Goal: Task Accomplishment & Management: Complete application form

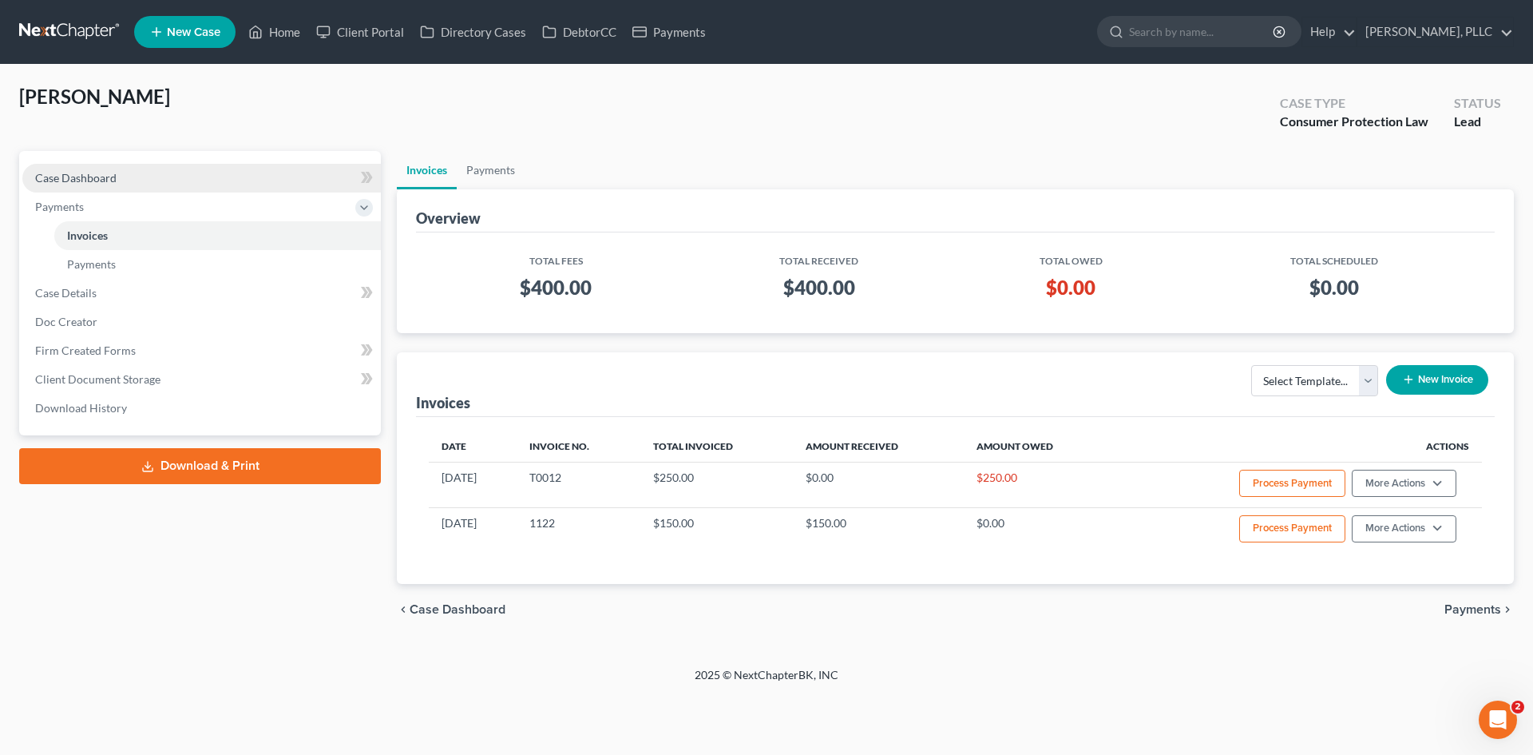
click at [101, 182] on span "Case Dashboard" at bounding box center [75, 178] width 81 height 14
select select "0"
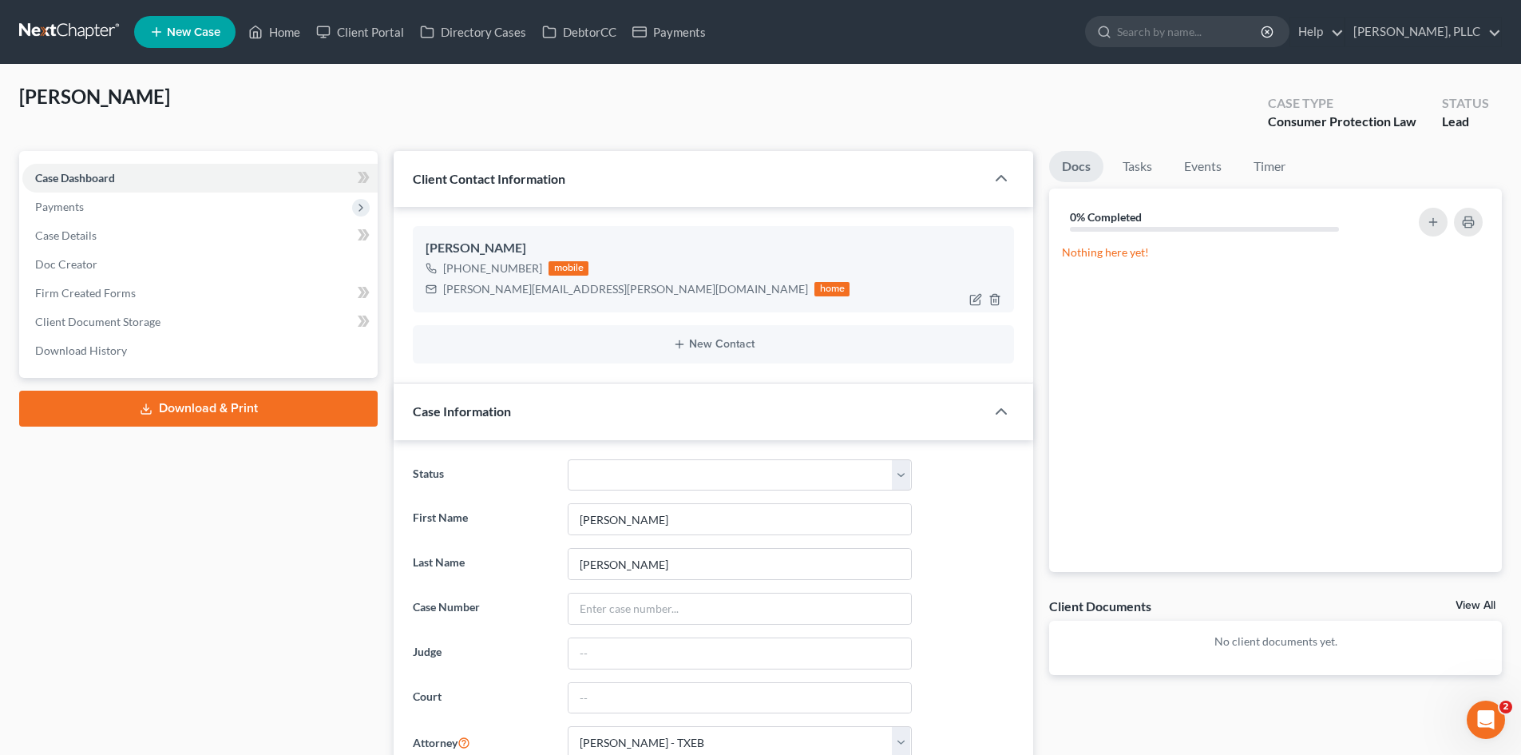
click at [530, 292] on div "[PERSON_NAME][EMAIL_ADDRESS][PERSON_NAME][DOMAIN_NAME]" at bounding box center [625, 289] width 365 height 16
drag, startPoint x: 576, startPoint y: 290, endPoint x: 446, endPoint y: 295, distance: 130.2
click at [446, 295] on div "[PERSON_NAME][EMAIL_ADDRESS][PERSON_NAME][DOMAIN_NAME]" at bounding box center [625, 289] width 365 height 16
copy div "[PERSON_NAME][EMAIL_ADDRESS][PERSON_NAME][DOMAIN_NAME]"
click at [648, 300] on div "[PERSON_NAME] [PHONE_NUMBER] mobile [PERSON_NAME][EMAIL_ADDRESS][PERSON_NAME][D…" at bounding box center [713, 269] width 601 height 86
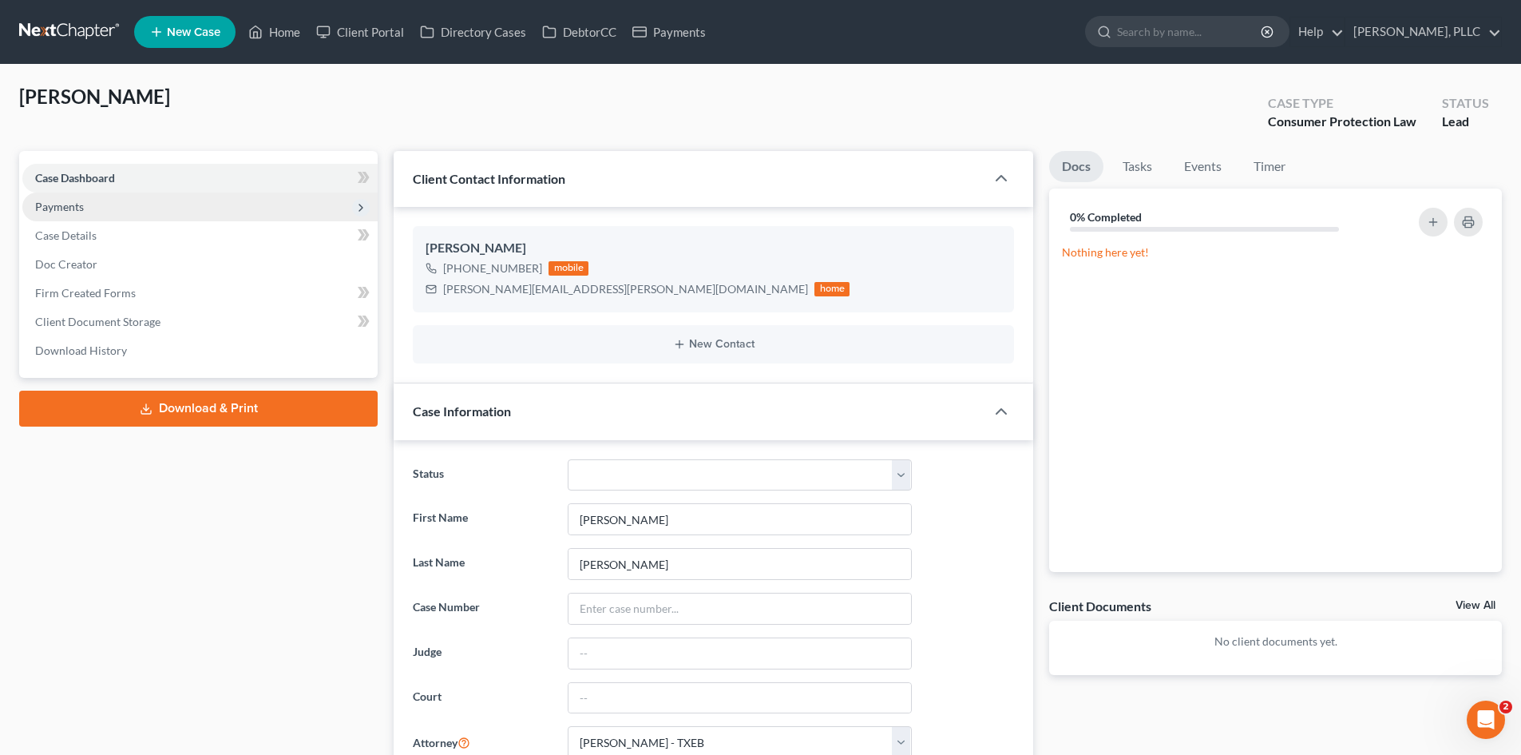
click at [71, 208] on span "Payments" at bounding box center [59, 207] width 49 height 14
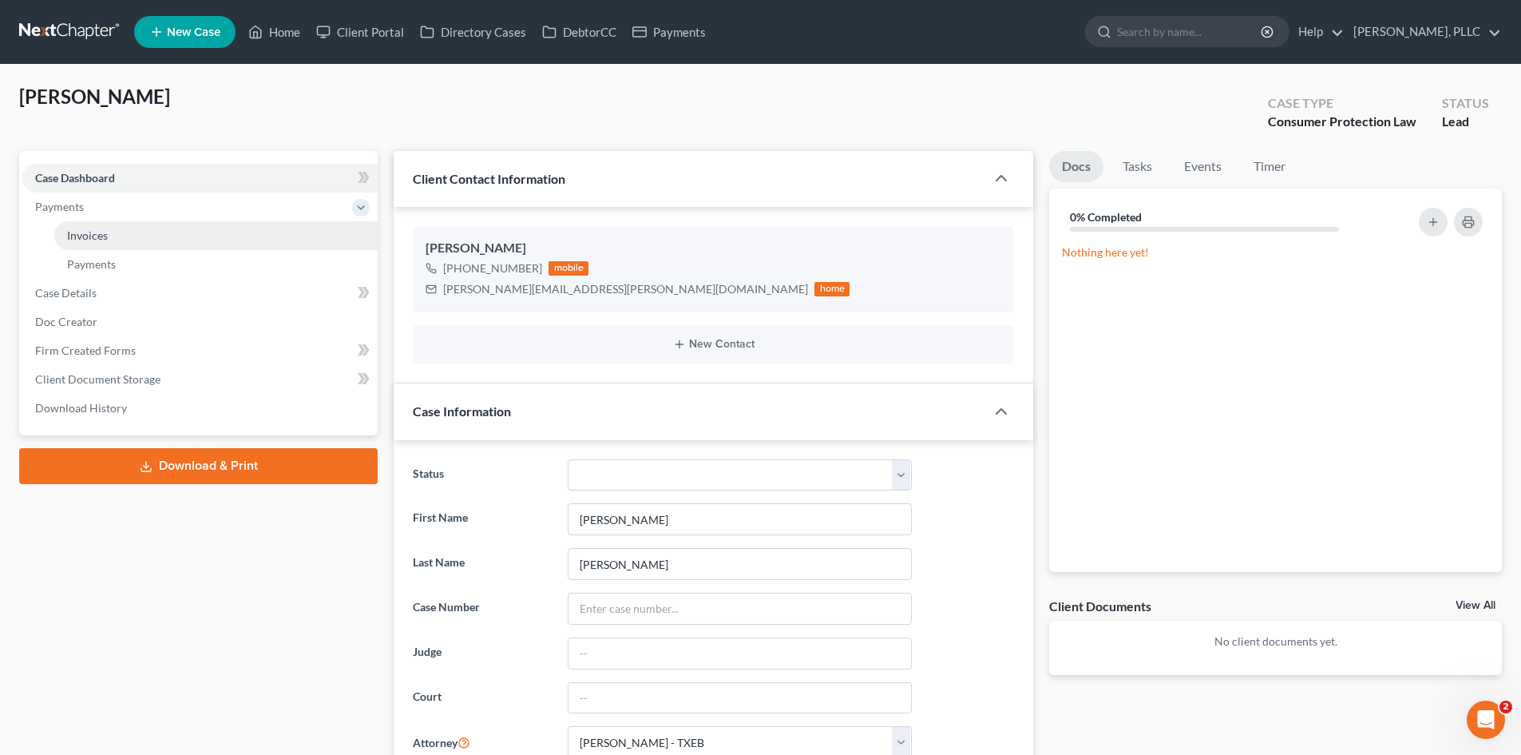
click at [89, 235] on span "Invoices" at bounding box center [87, 235] width 41 height 14
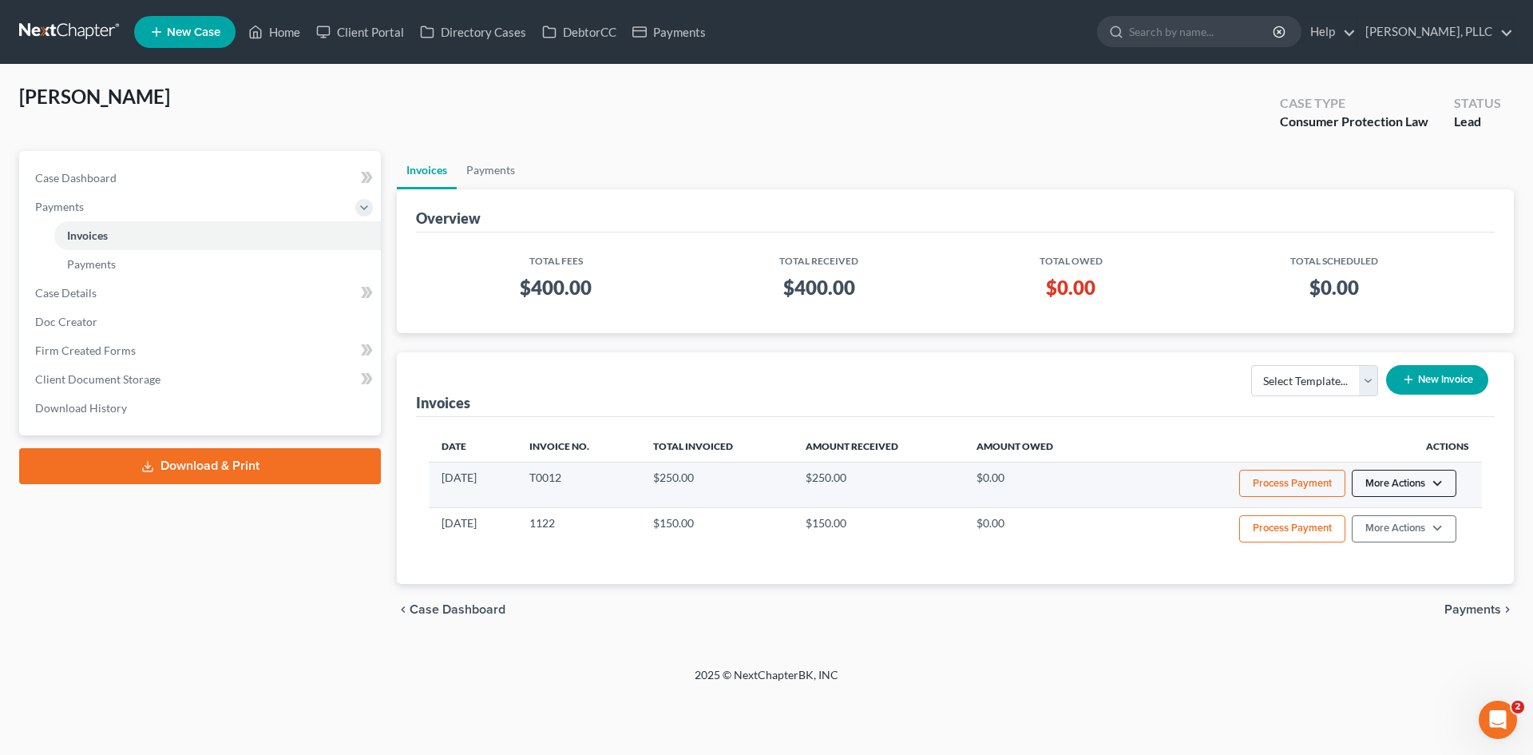
click at [1412, 478] on button "More Actions" at bounding box center [1404, 483] width 105 height 27
click at [1390, 522] on link "View/Edit" at bounding box center [1426, 516] width 187 height 27
select select "1"
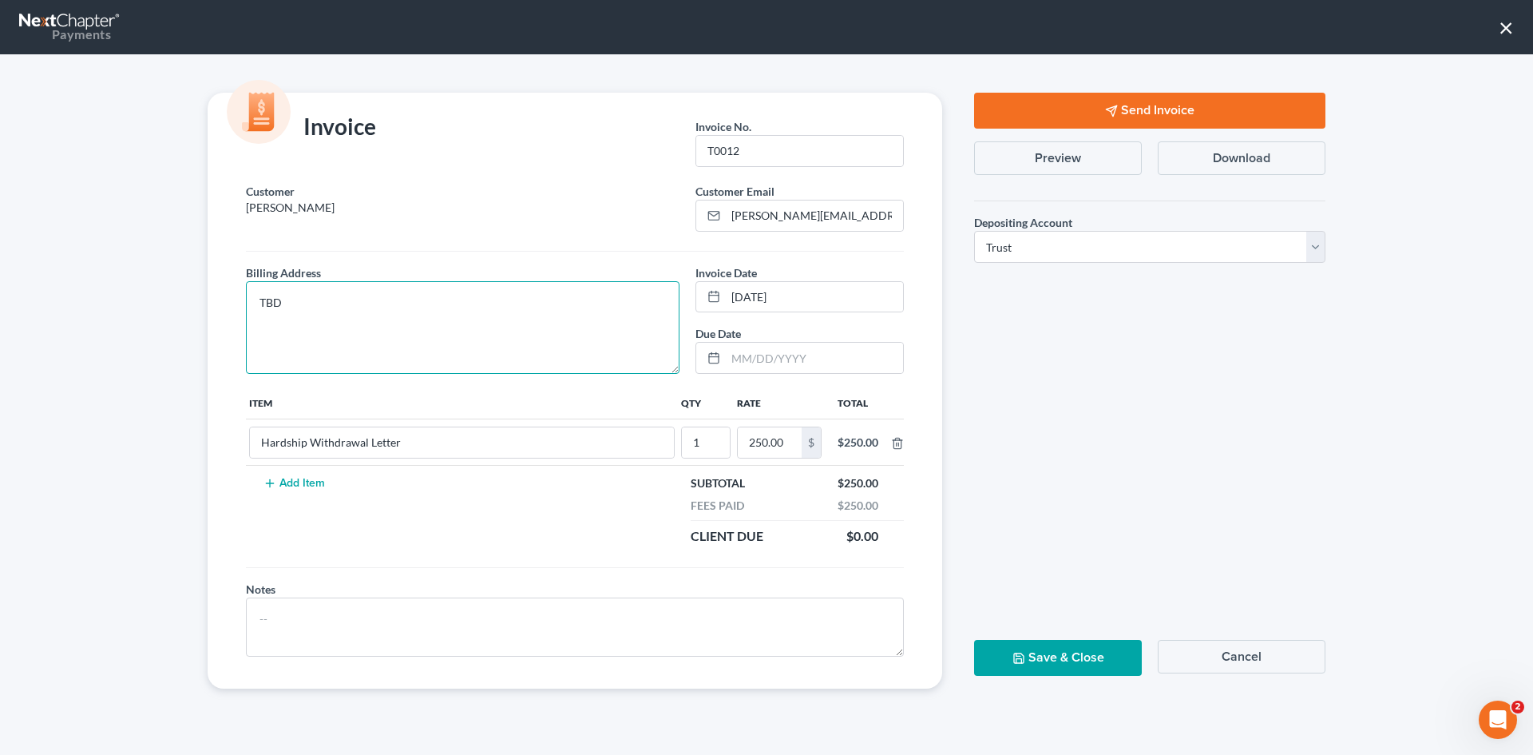
click at [379, 308] on textarea "TBD" at bounding box center [463, 327] width 434 height 93
type textarea "T"
type textarea "[STREET_ADDRESS]"
click at [311, 605] on textarea at bounding box center [575, 626] width 658 height 59
click at [1097, 655] on button "Save & Close" at bounding box center [1058, 658] width 168 height 36
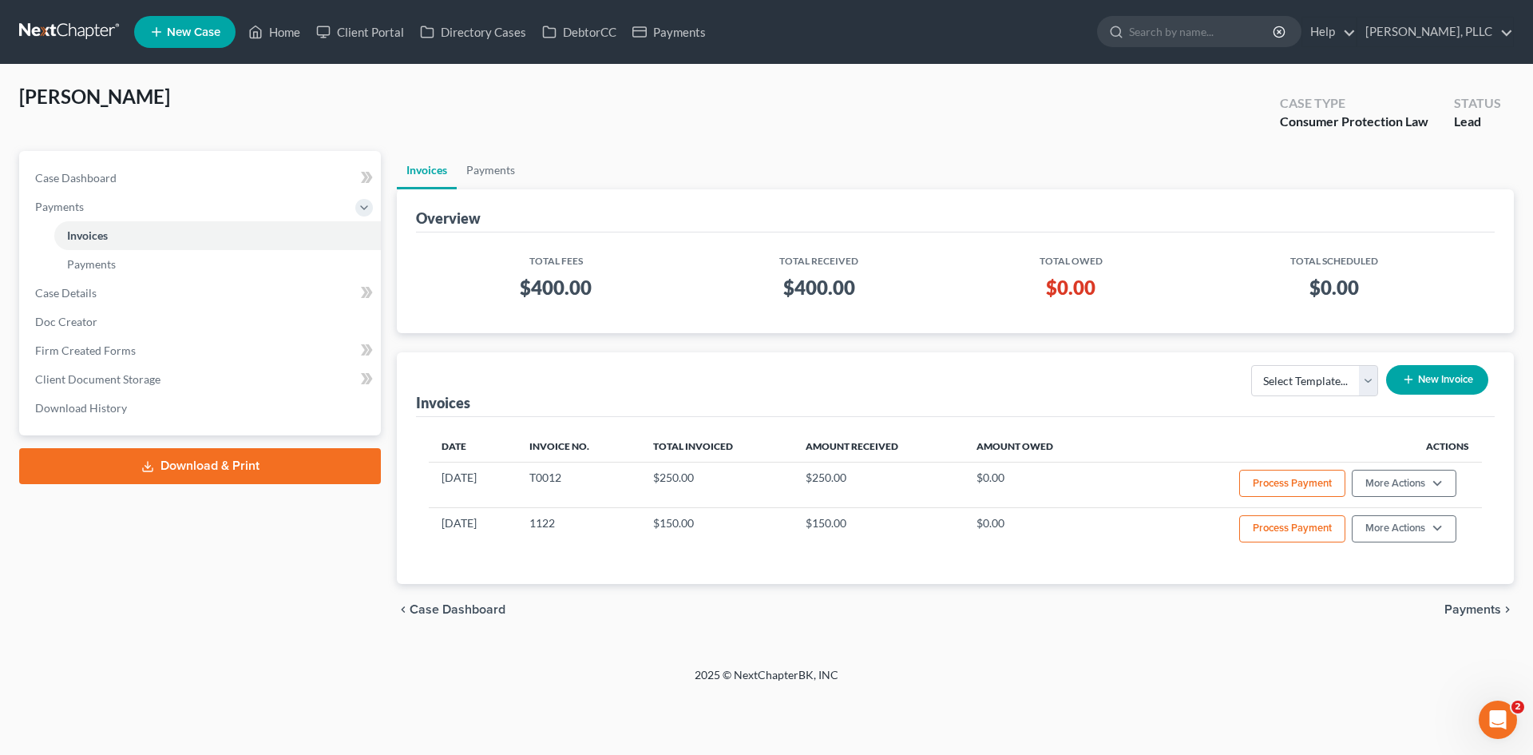
click at [219, 27] on span "New Case" at bounding box center [194, 32] width 54 height 12
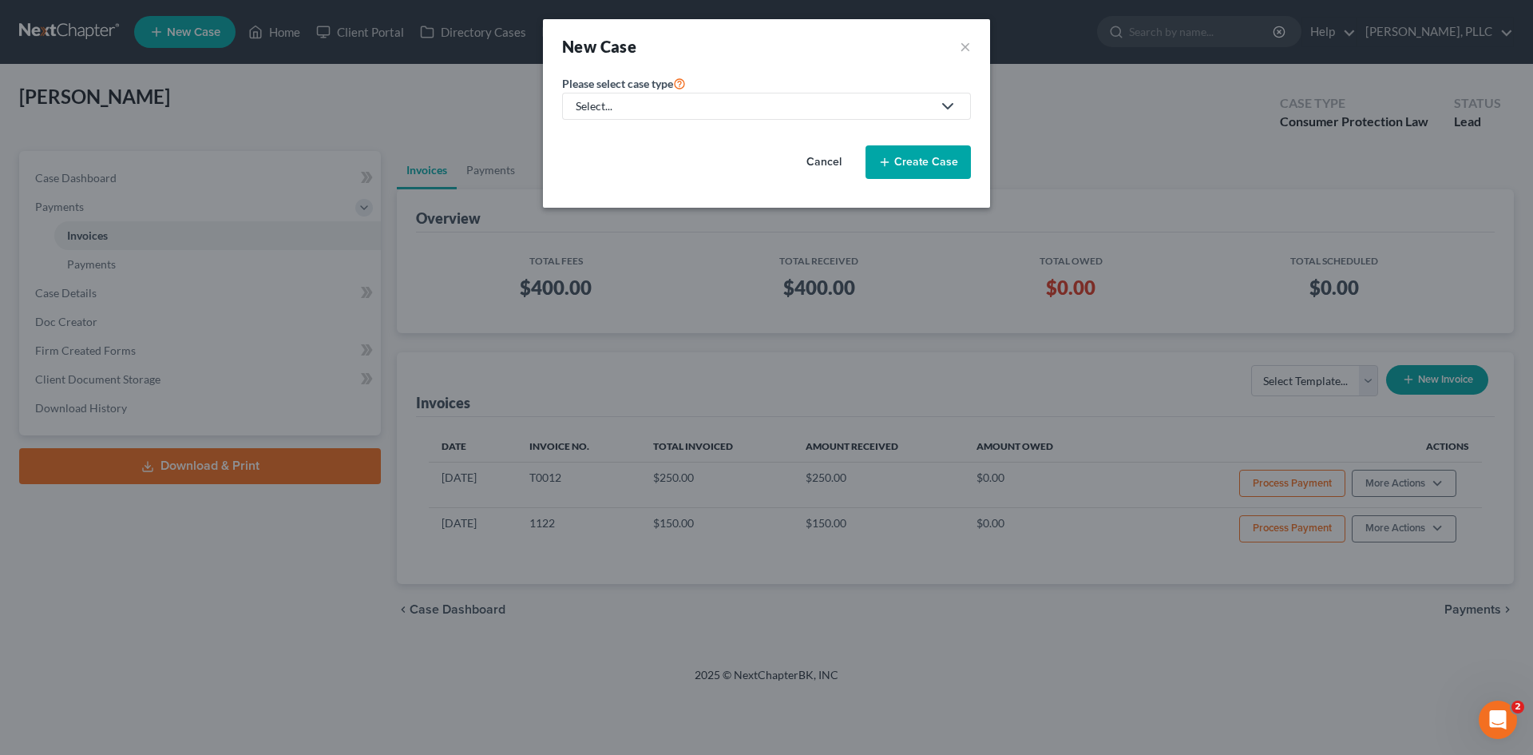
click at [669, 105] on div "Select..." at bounding box center [754, 106] width 356 height 16
click at [628, 142] on div "Bankruptcy" at bounding box center [642, 138] width 130 height 16
select select "78"
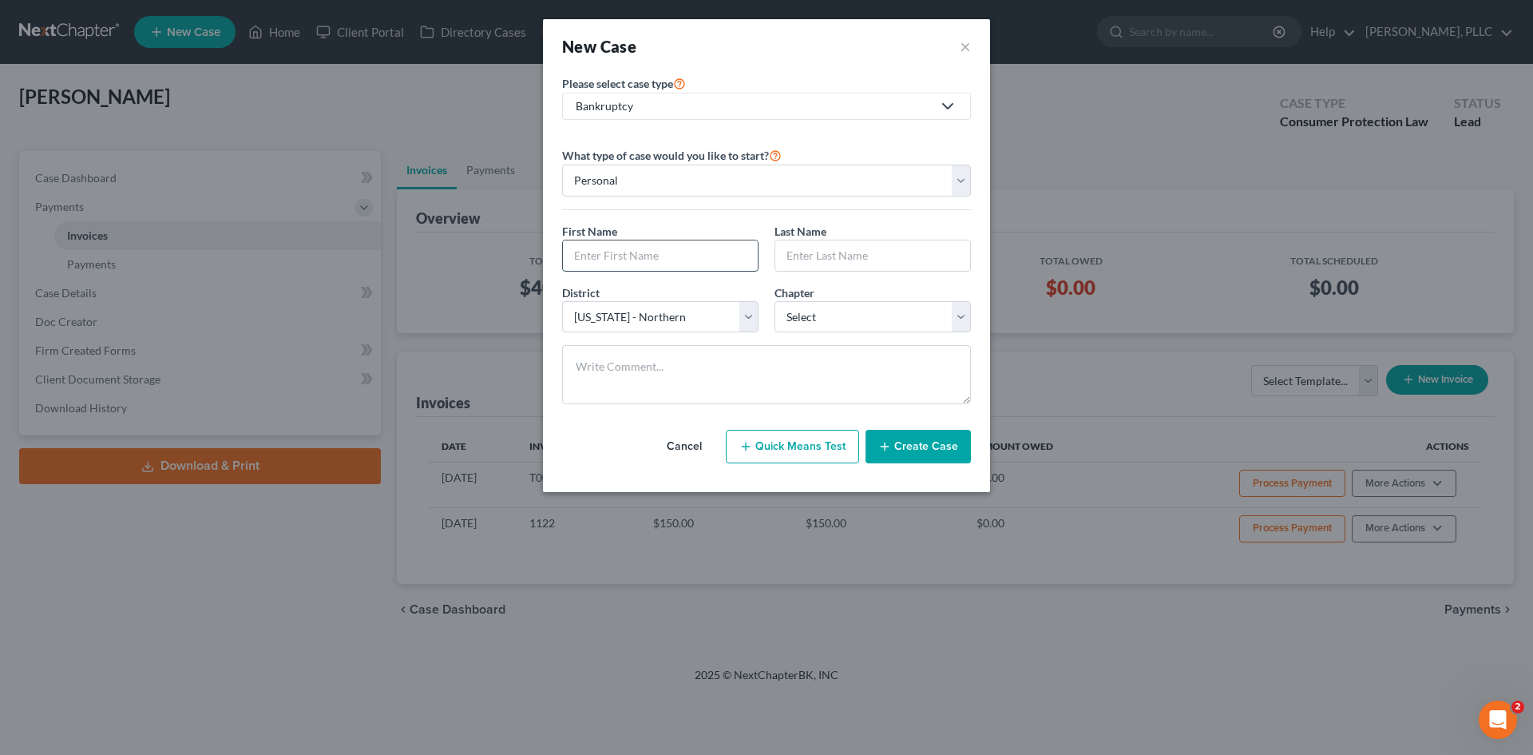
click at [676, 260] on input "text" at bounding box center [660, 255] width 195 height 30
type input "h"
type input "[PERSON_NAME]"
click at [833, 258] on input "text" at bounding box center [872, 255] width 195 height 30
type input "Cook"
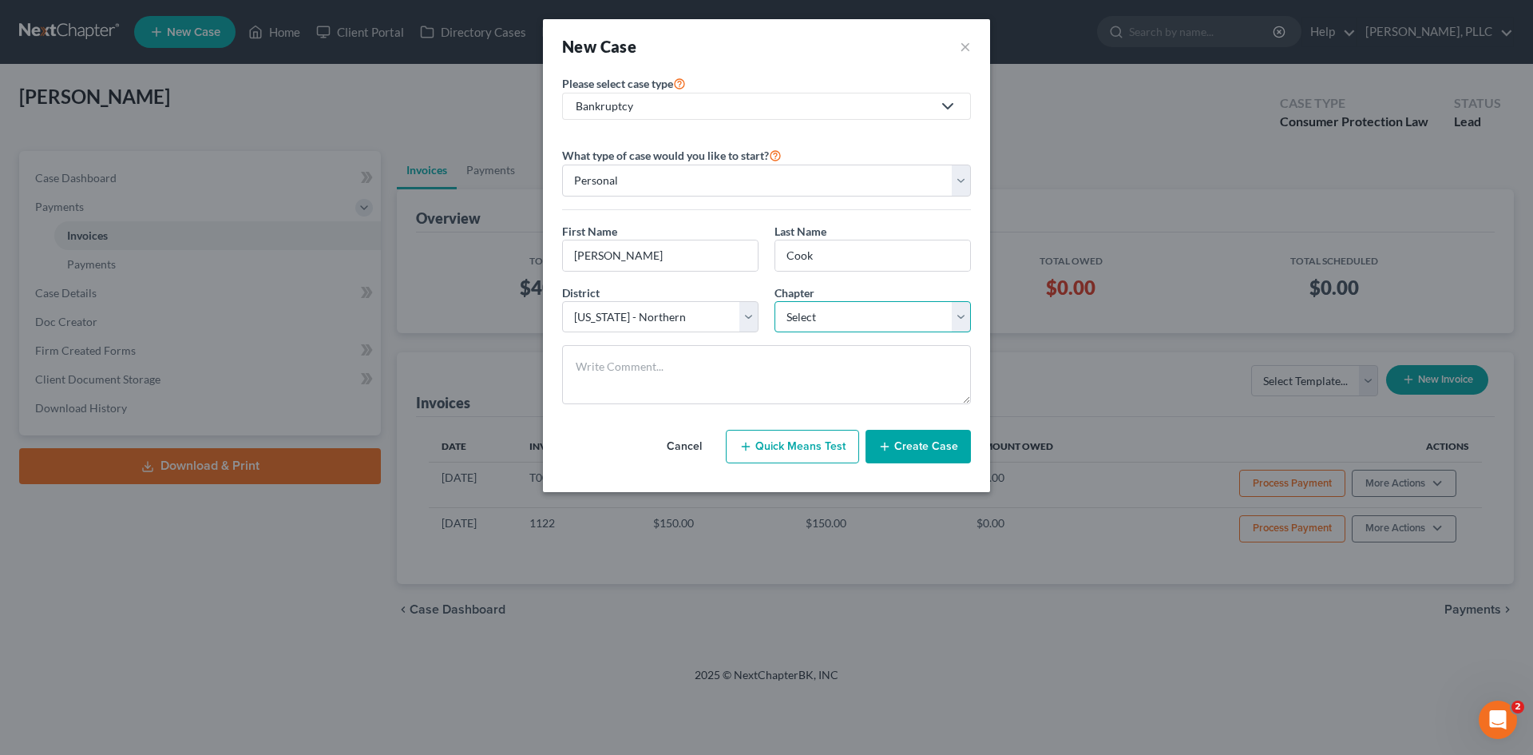
click at [824, 318] on select "Select 7 11 12 13" at bounding box center [873, 317] width 196 height 32
select select "0"
click at [775, 301] on select "Select 7 11 12 13" at bounding box center [873, 317] width 196 height 32
click at [918, 450] on button "Create Case" at bounding box center [918, 447] width 105 height 34
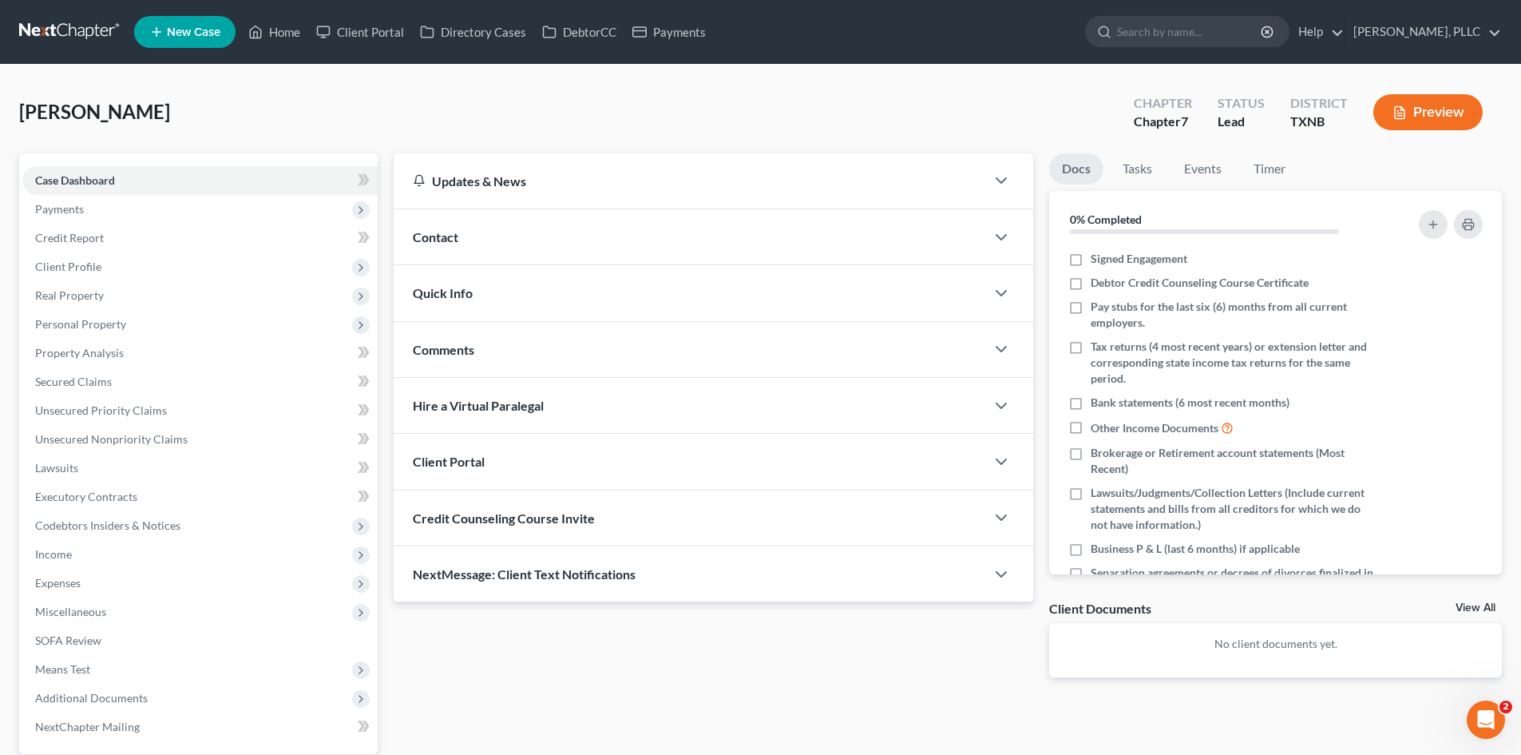
click at [566, 229] on div "Contact" at bounding box center [690, 236] width 592 height 55
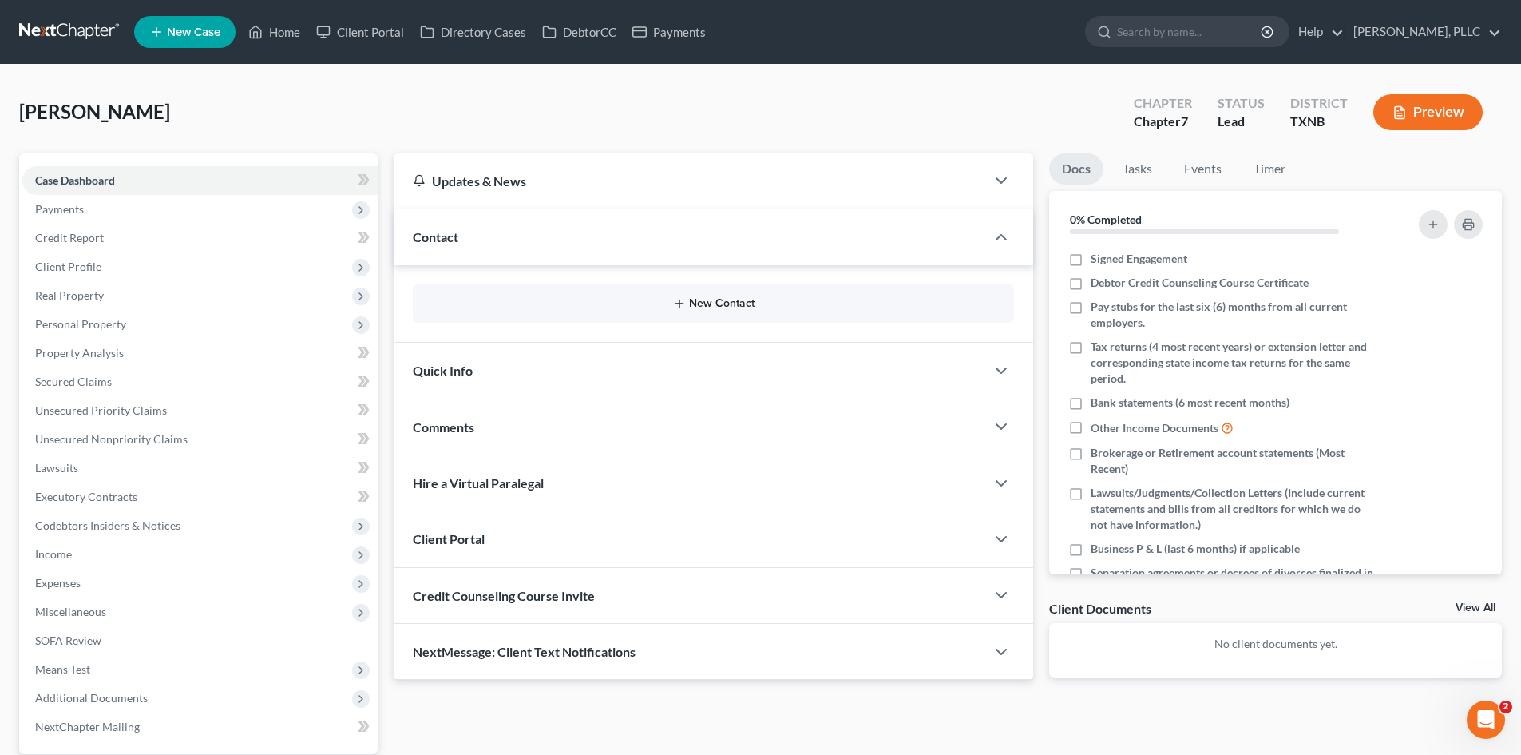
click at [688, 310] on button "New Contact" at bounding box center [714, 303] width 576 height 13
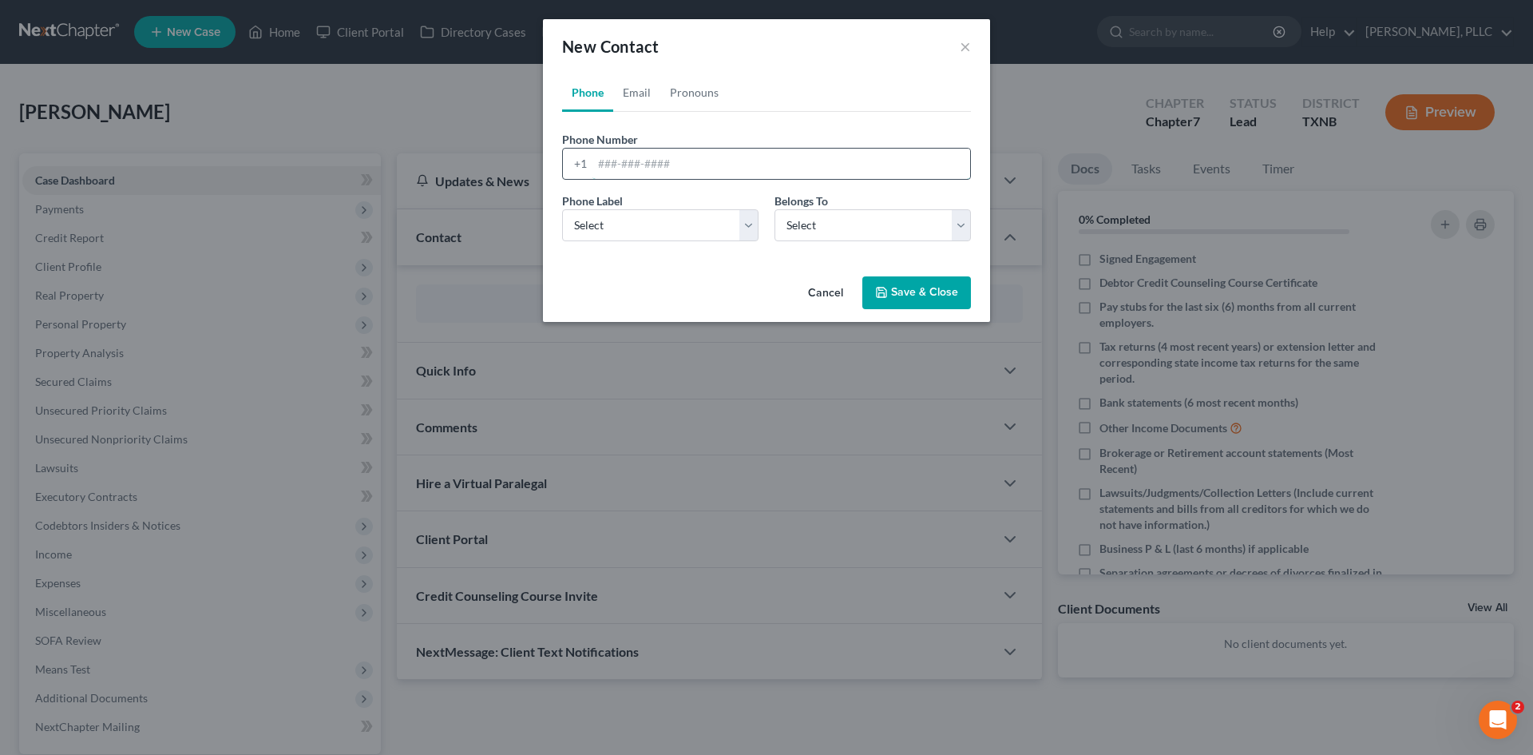
click at [656, 168] on input "tel" at bounding box center [782, 164] width 378 height 30
type input "8044372665"
click at [731, 223] on select "Select Mobile Home Work Other" at bounding box center [660, 225] width 196 height 32
select select "0"
click at [562, 209] on select "Select Mobile Home Work Other" at bounding box center [660, 225] width 196 height 32
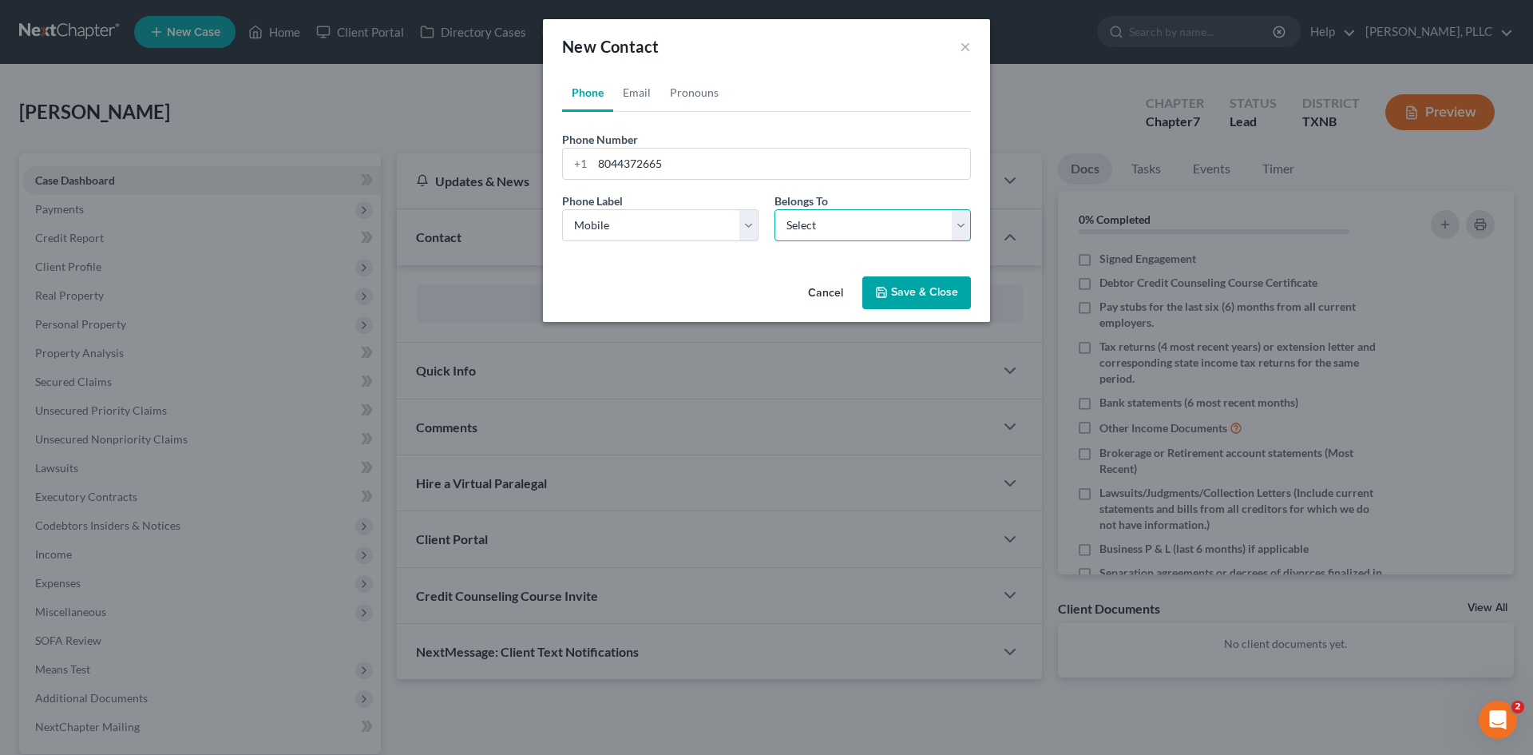
click at [855, 234] on select "Select Client Other" at bounding box center [873, 225] width 196 height 32
select select "0"
click at [775, 209] on select "Select Client Other" at bounding box center [873, 225] width 196 height 32
click at [633, 93] on link "Email" at bounding box center [636, 92] width 47 height 38
click at [644, 165] on input "email" at bounding box center [782, 164] width 378 height 30
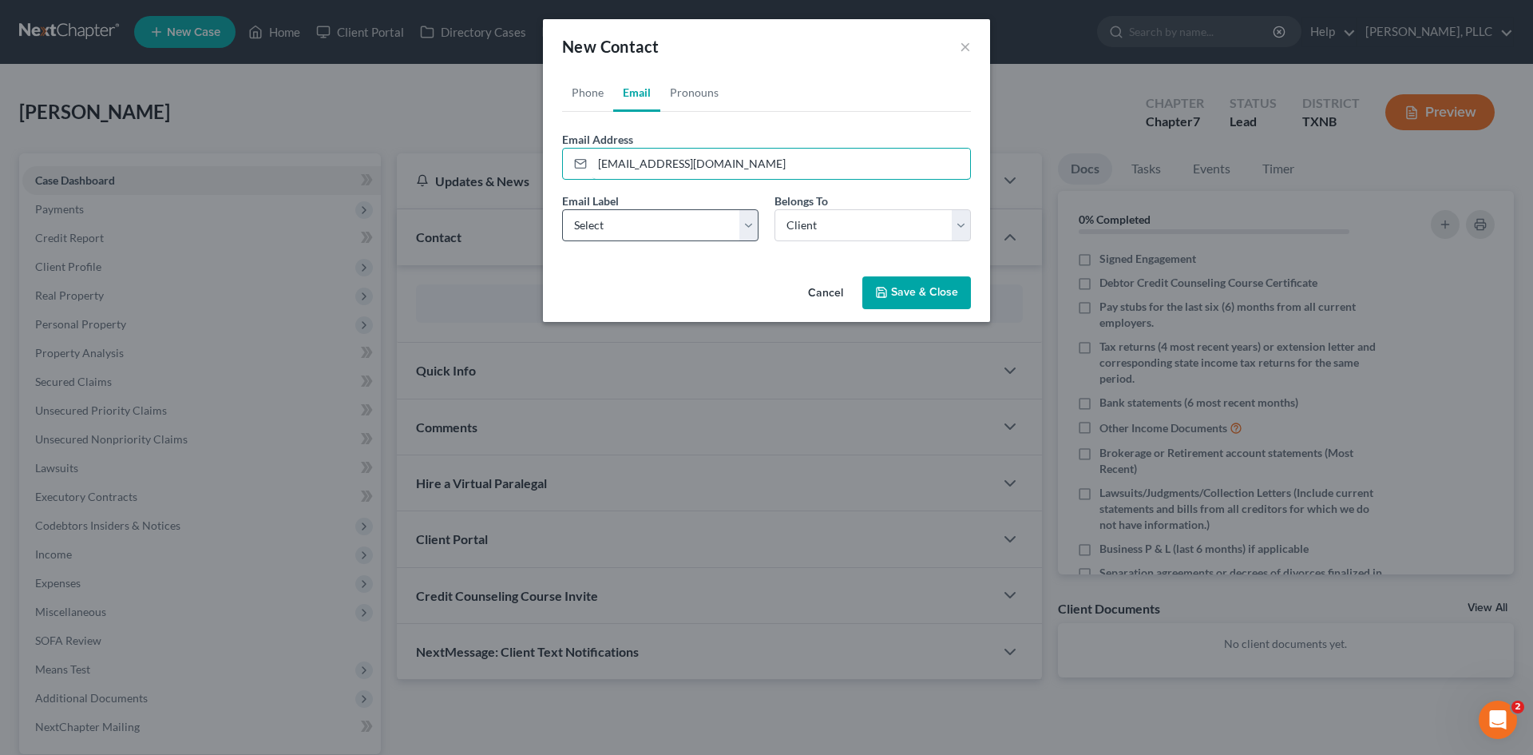
type input "[EMAIL_ADDRESS][DOMAIN_NAME]"
click at [714, 226] on select "Select Home Work Other" at bounding box center [660, 225] width 196 height 32
select select "0"
click at [562, 209] on select "Select Home Work Other" at bounding box center [660, 225] width 196 height 32
click at [918, 291] on button "Save & Close" at bounding box center [916, 293] width 109 height 34
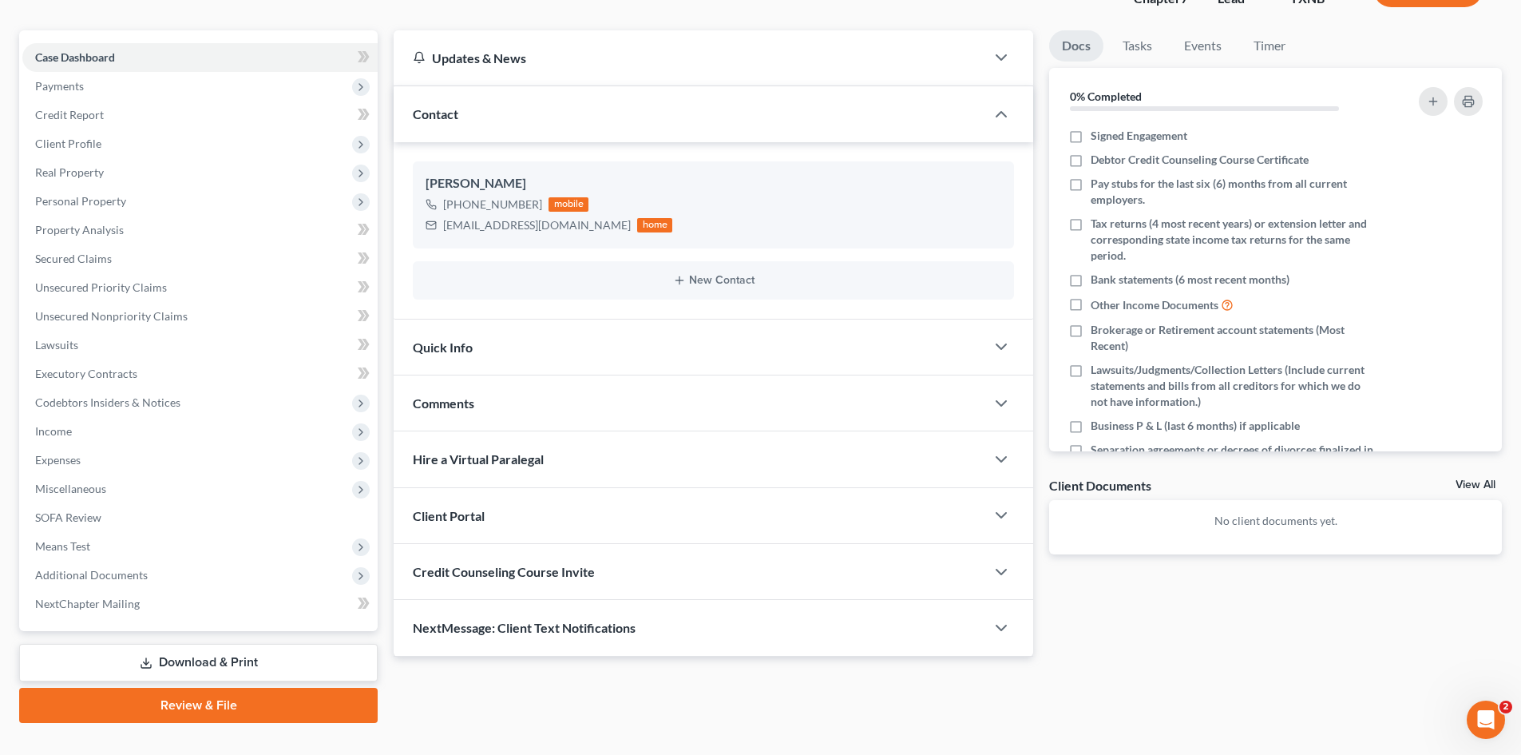
scroll to position [152, 0]
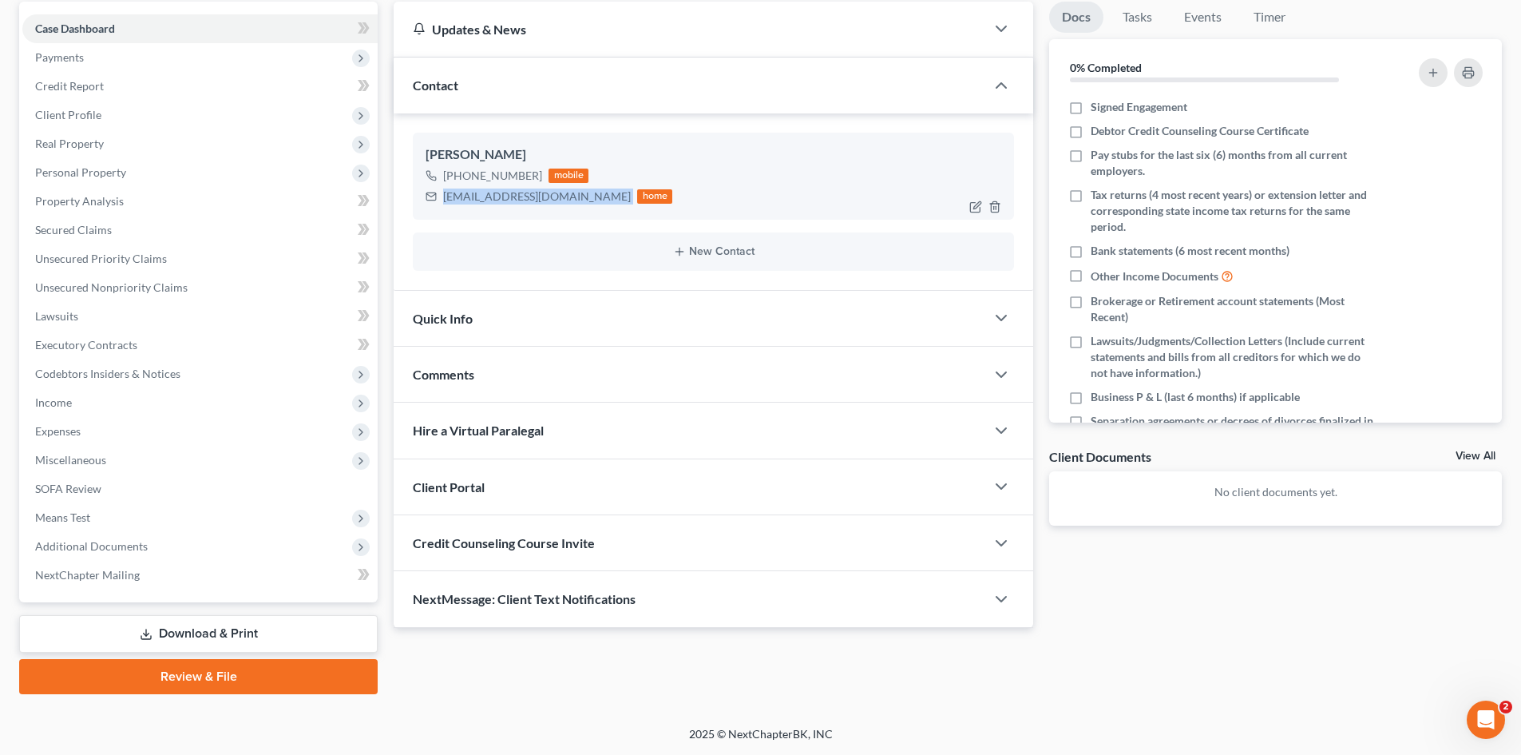
drag, startPoint x: 445, startPoint y: 193, endPoint x: 605, endPoint y: 210, distance: 161.4
click at [605, 210] on div "[PERSON_NAME] [PHONE_NUMBER] mobile [EMAIL_ADDRESS][DOMAIN_NAME] home" at bounding box center [713, 176] width 601 height 86
copy div "[EMAIL_ADDRESS][DOMAIN_NAME]"
click at [532, 493] on div "Client Portal" at bounding box center [690, 486] width 592 height 55
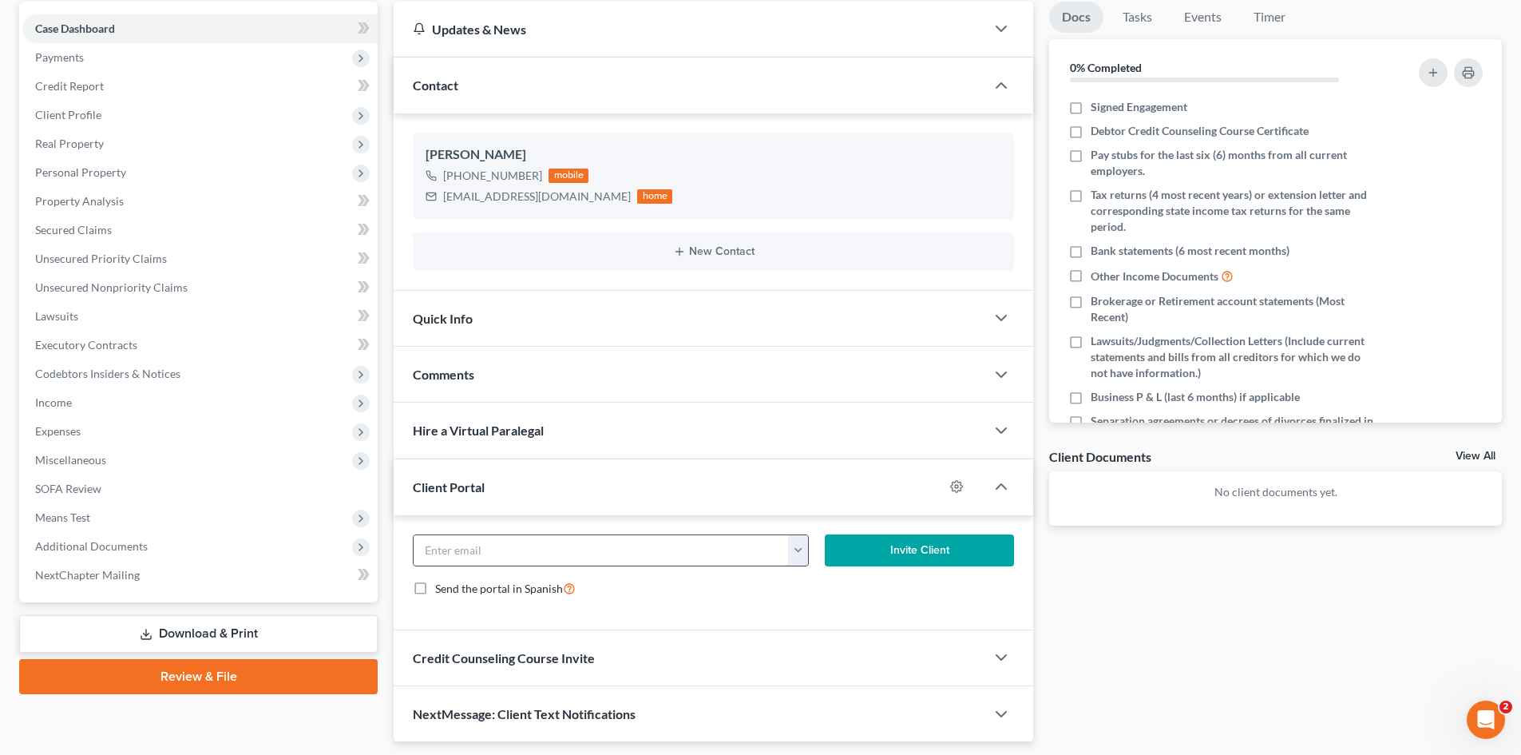
click at [548, 560] on input "email" at bounding box center [601, 550] width 375 height 30
paste input "[EMAIL_ADDRESS][DOMAIN_NAME]"
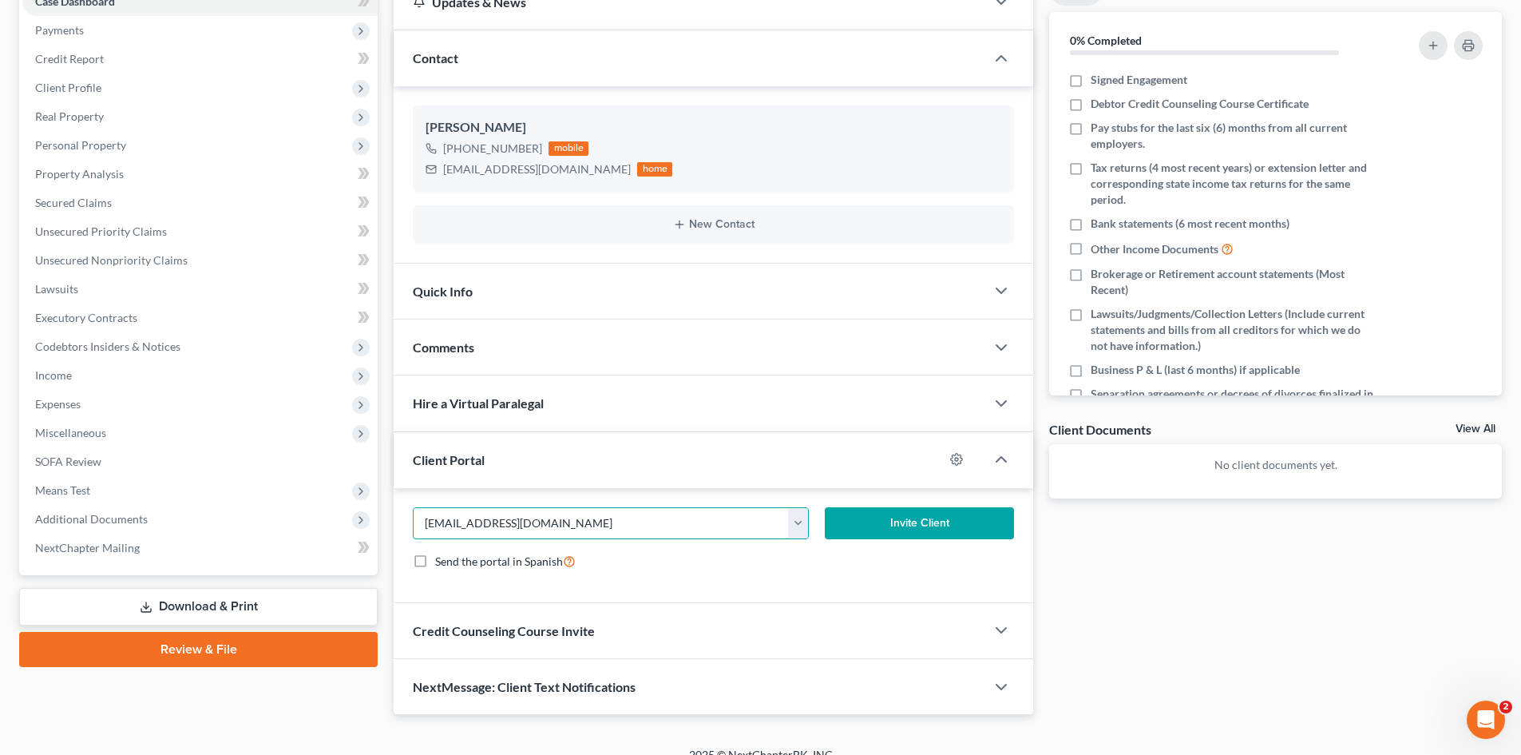
scroll to position [200, 0]
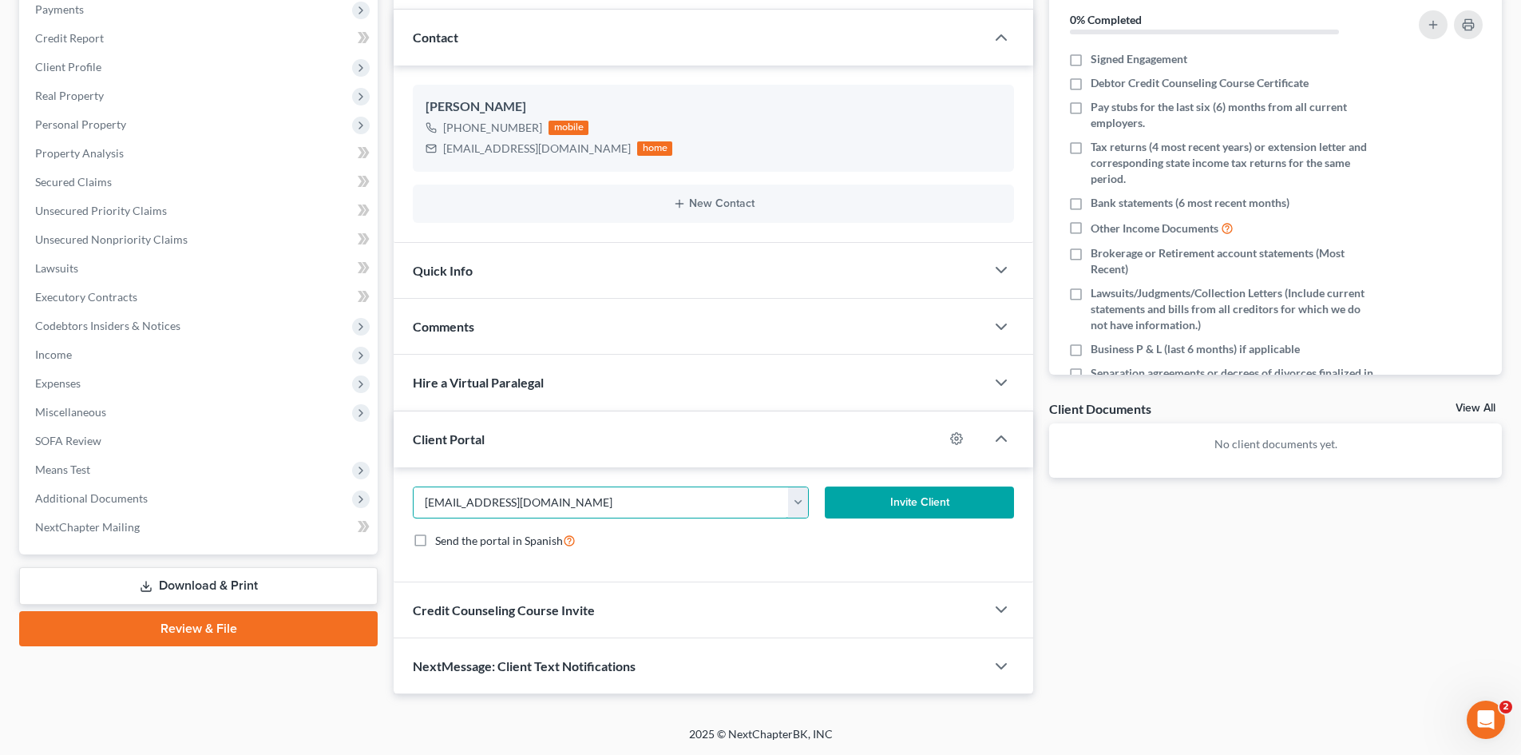
type input "[EMAIL_ADDRESS][DOMAIN_NAME]"
click at [580, 613] on span "Credit Counseling Course Invite" at bounding box center [504, 609] width 182 height 15
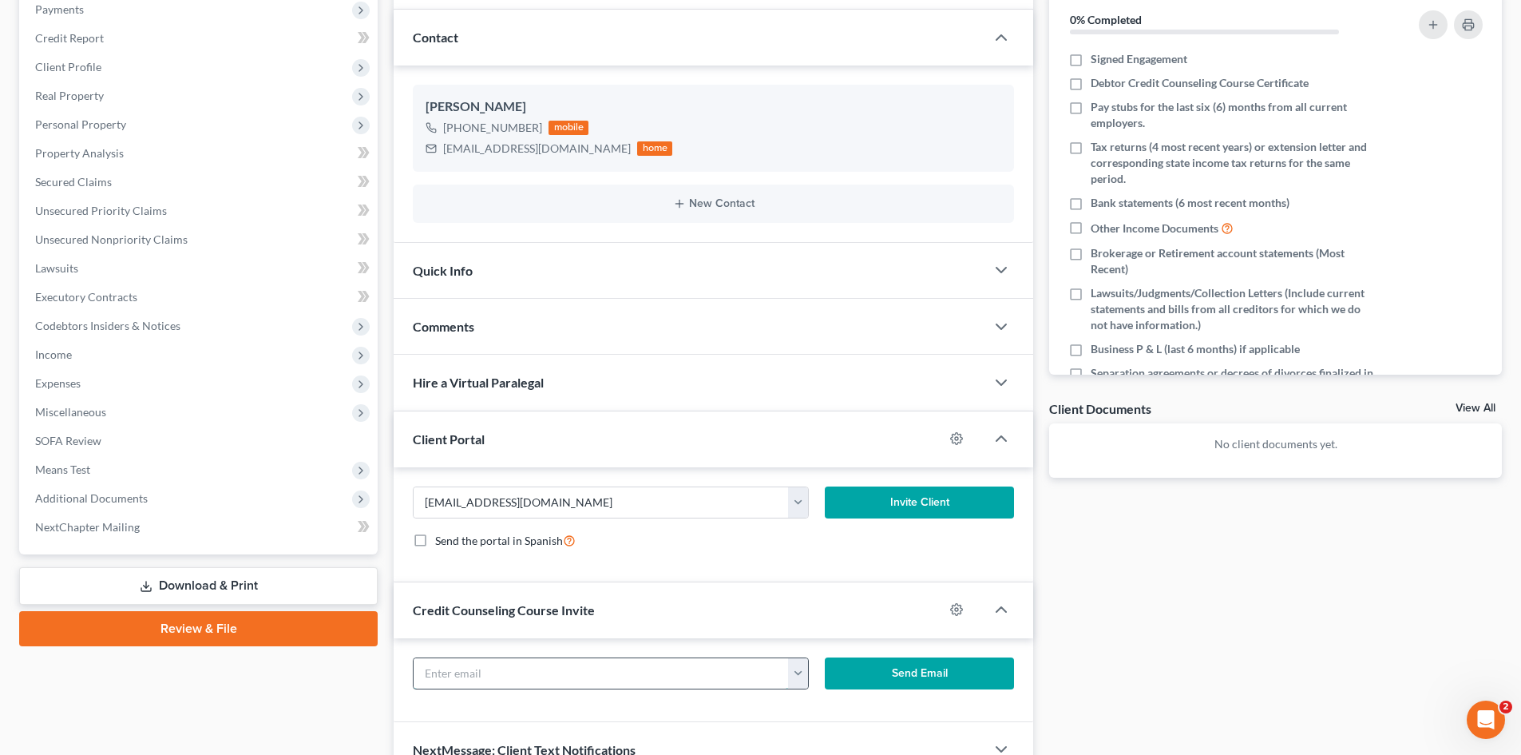
click at [551, 676] on input "text" at bounding box center [601, 673] width 375 height 30
paste input "[EMAIL_ADDRESS][DOMAIN_NAME]"
type input "[EMAIL_ADDRESS][DOMAIN_NAME]"
click at [932, 502] on button "Invite Client" at bounding box center [920, 502] width 190 height 32
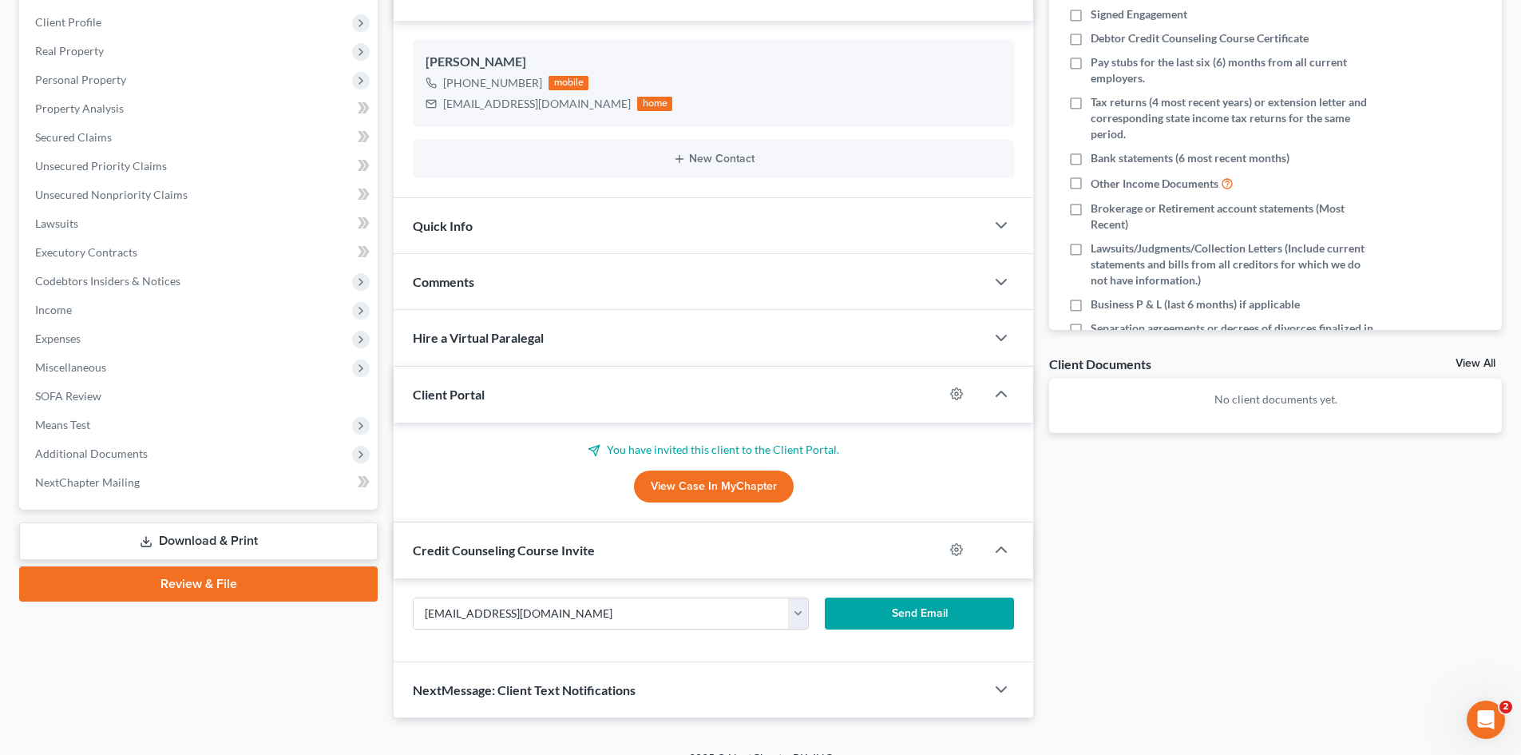
scroll to position [268, 0]
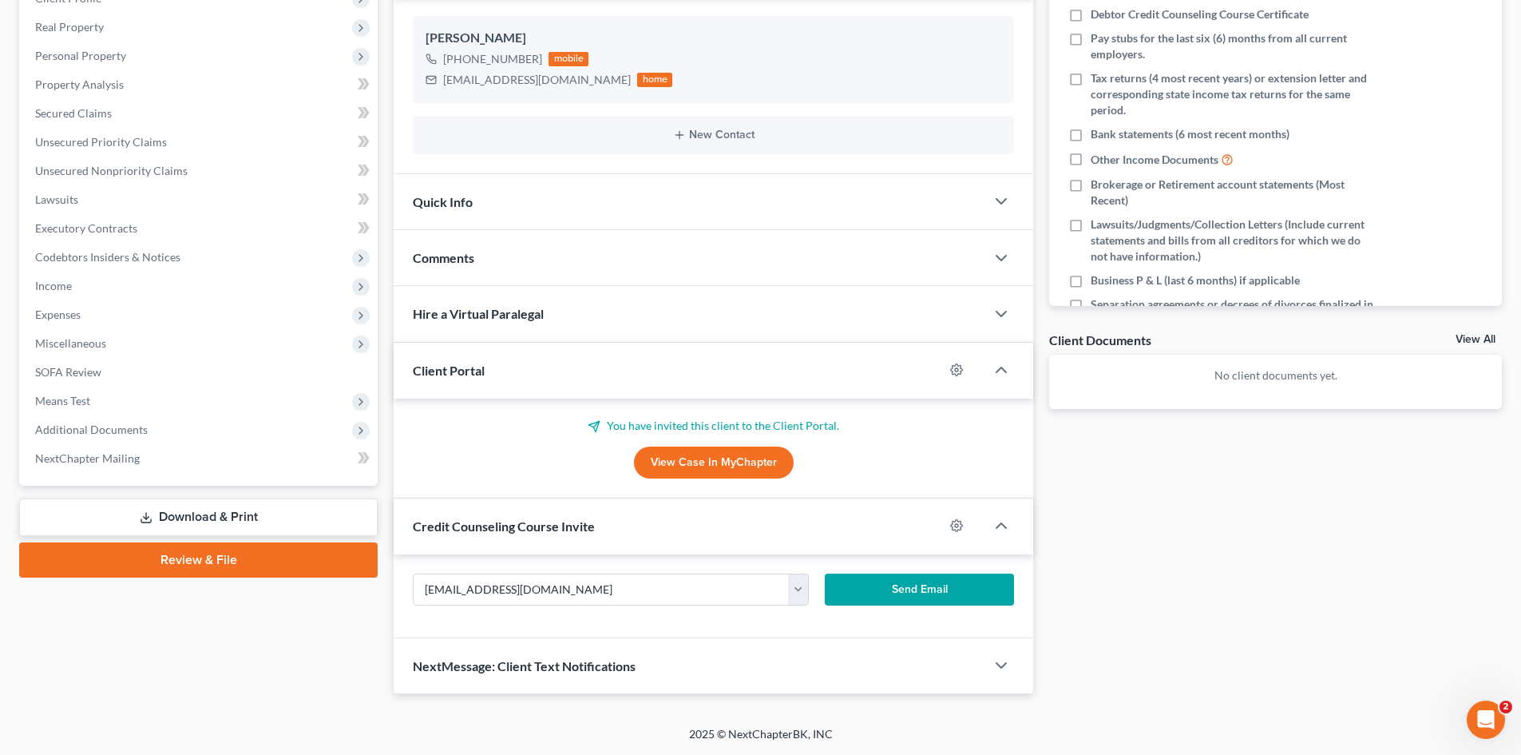
click at [920, 585] on button "Send Email" at bounding box center [920, 589] width 190 height 32
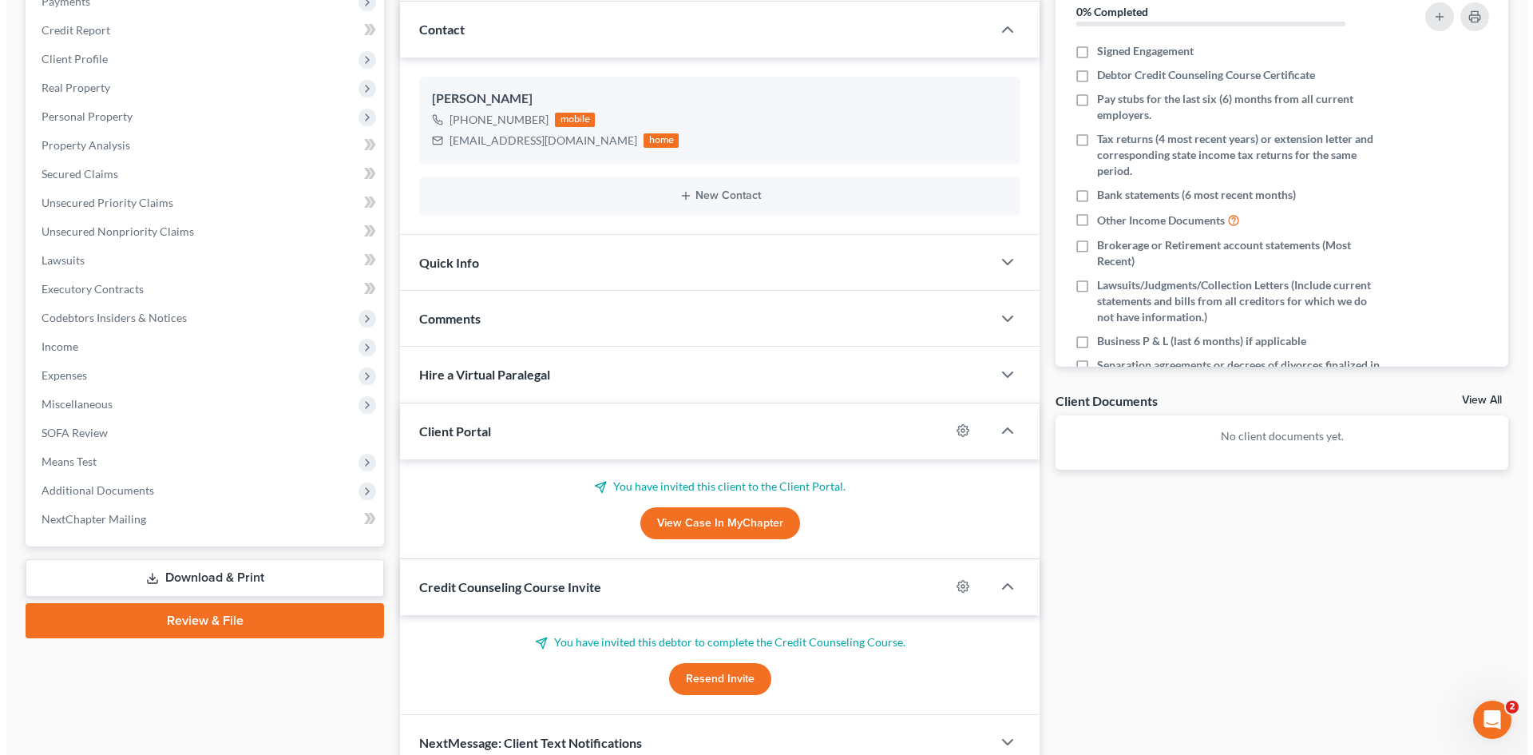
scroll to position [0, 0]
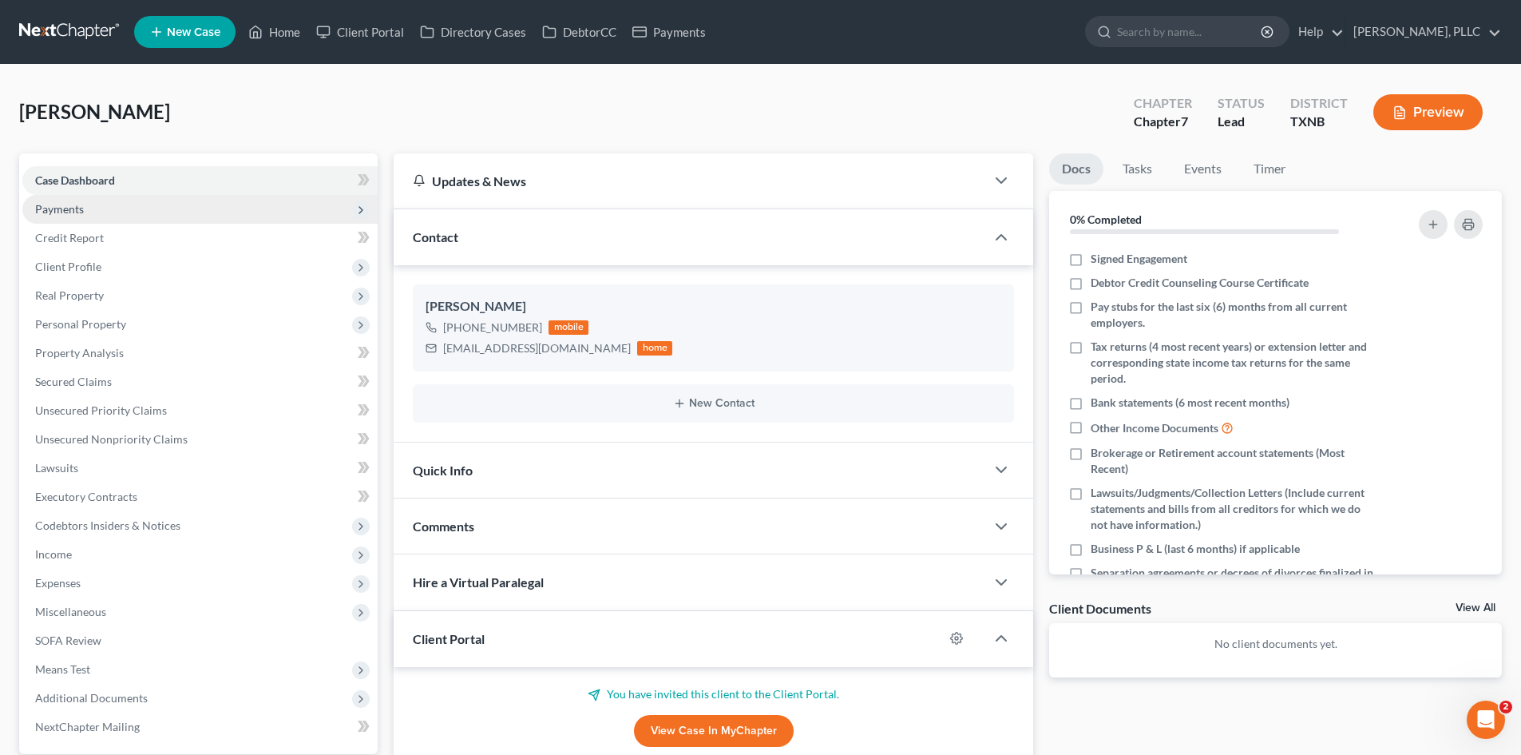
click at [89, 200] on span "Payments" at bounding box center [199, 209] width 355 height 29
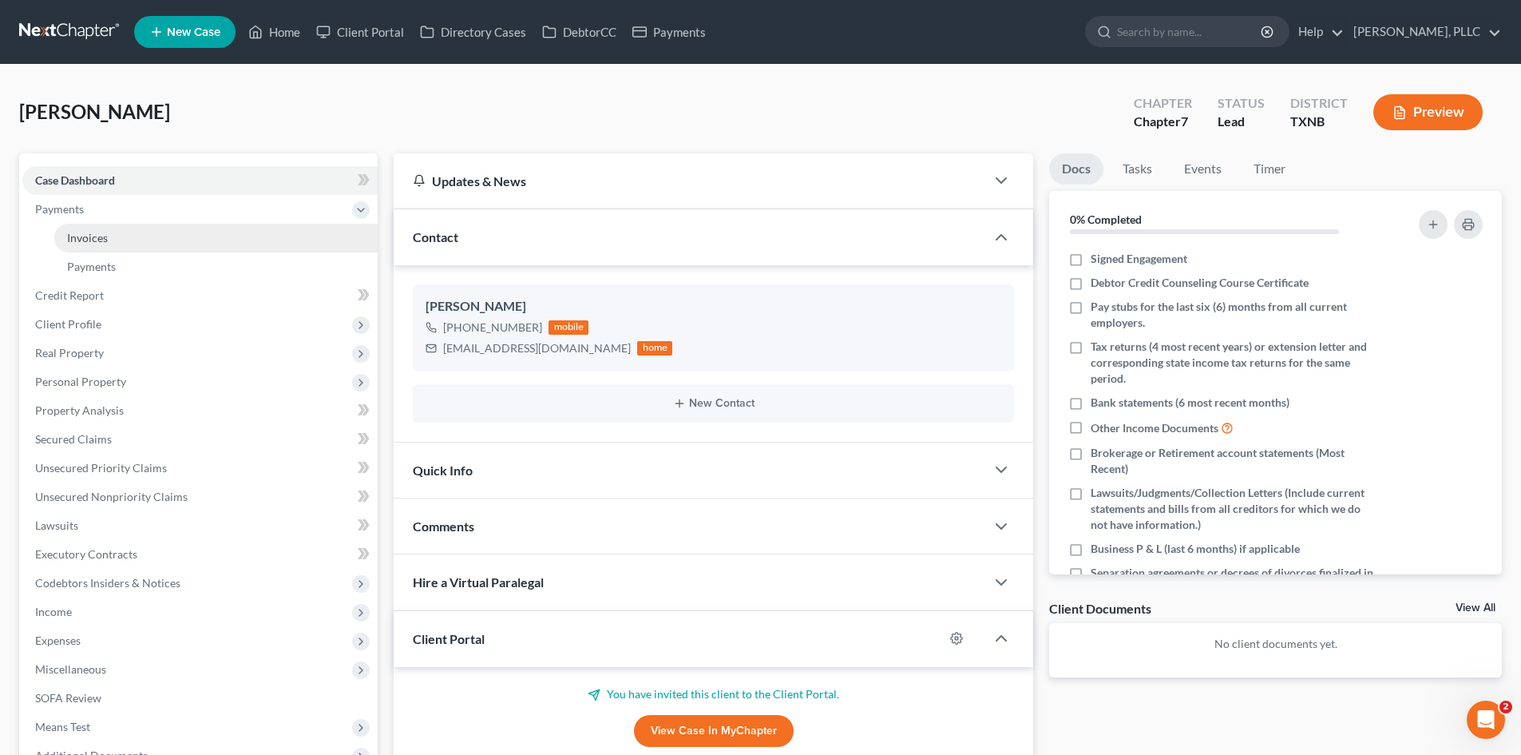
click at [111, 240] on link "Invoices" at bounding box center [215, 238] width 323 height 29
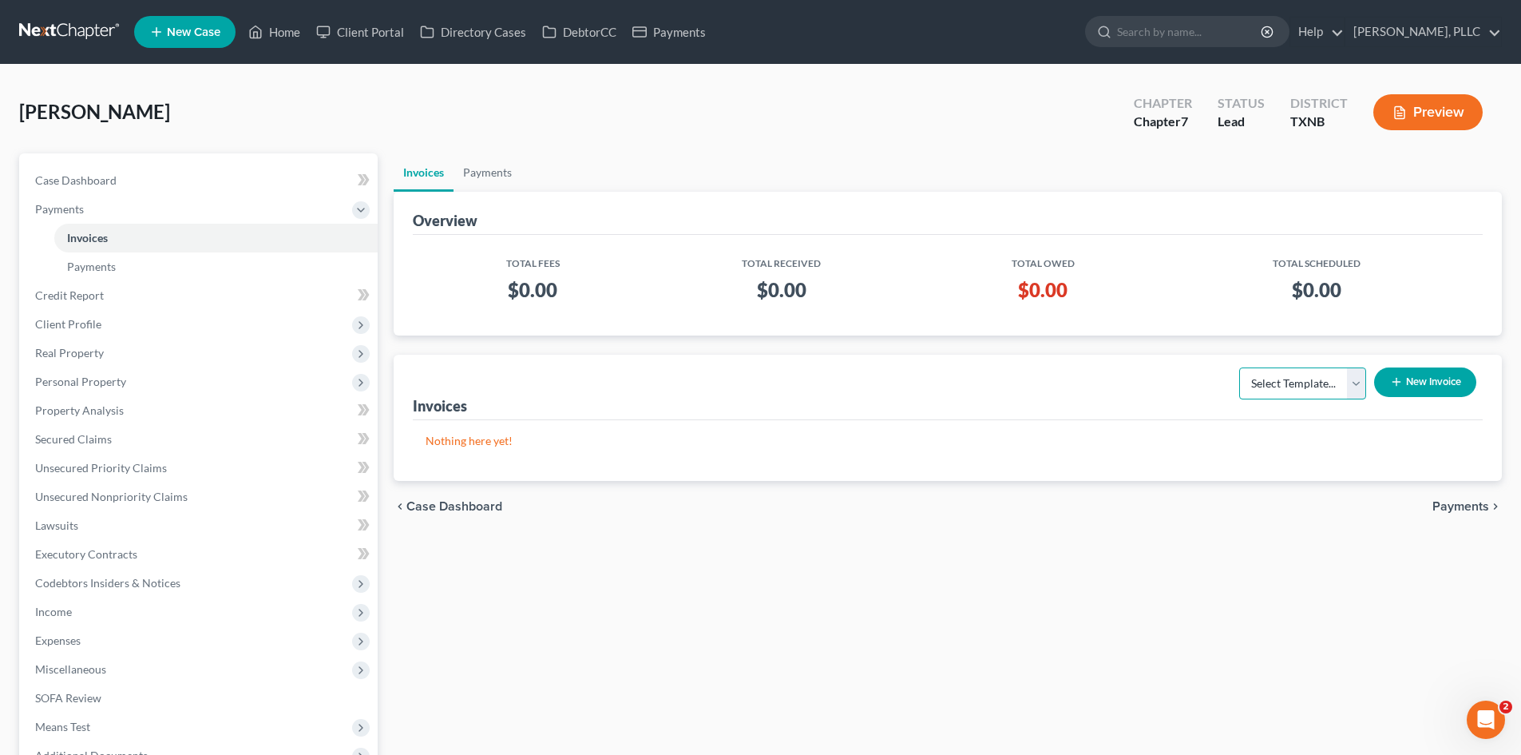
click at [1328, 387] on select "Select Template... Invoice" at bounding box center [1302, 383] width 127 height 32
select select "0"
click at [1239, 367] on select "Select Template... Invoice" at bounding box center [1302, 383] width 127 height 32
click at [1420, 385] on button "New Invoice" at bounding box center [1425, 382] width 102 height 30
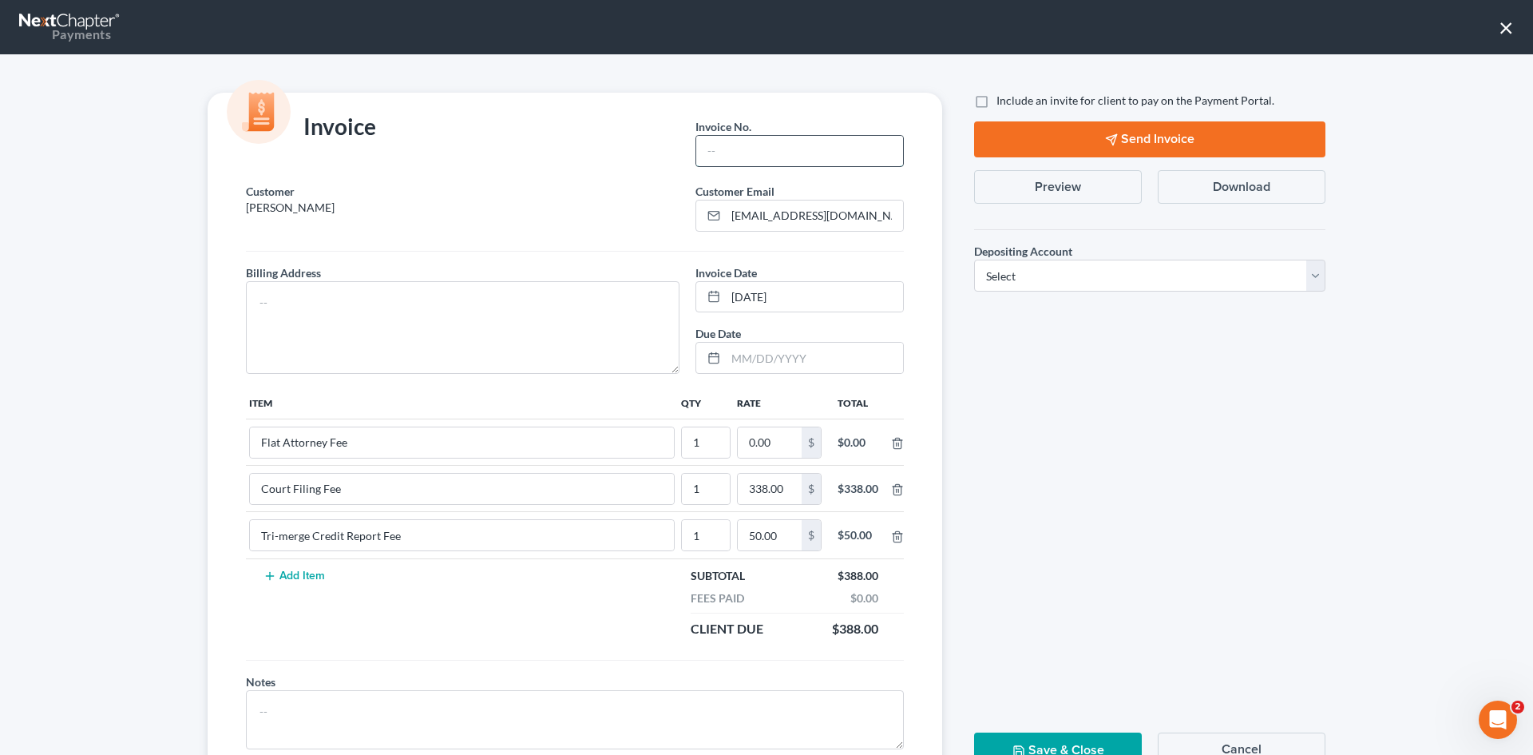
click at [728, 151] on input "text" at bounding box center [799, 151] width 207 height 30
type input "S0012"
click at [299, 297] on textarea at bounding box center [463, 327] width 434 height 93
type textarea "t"
type textarea "TBD"
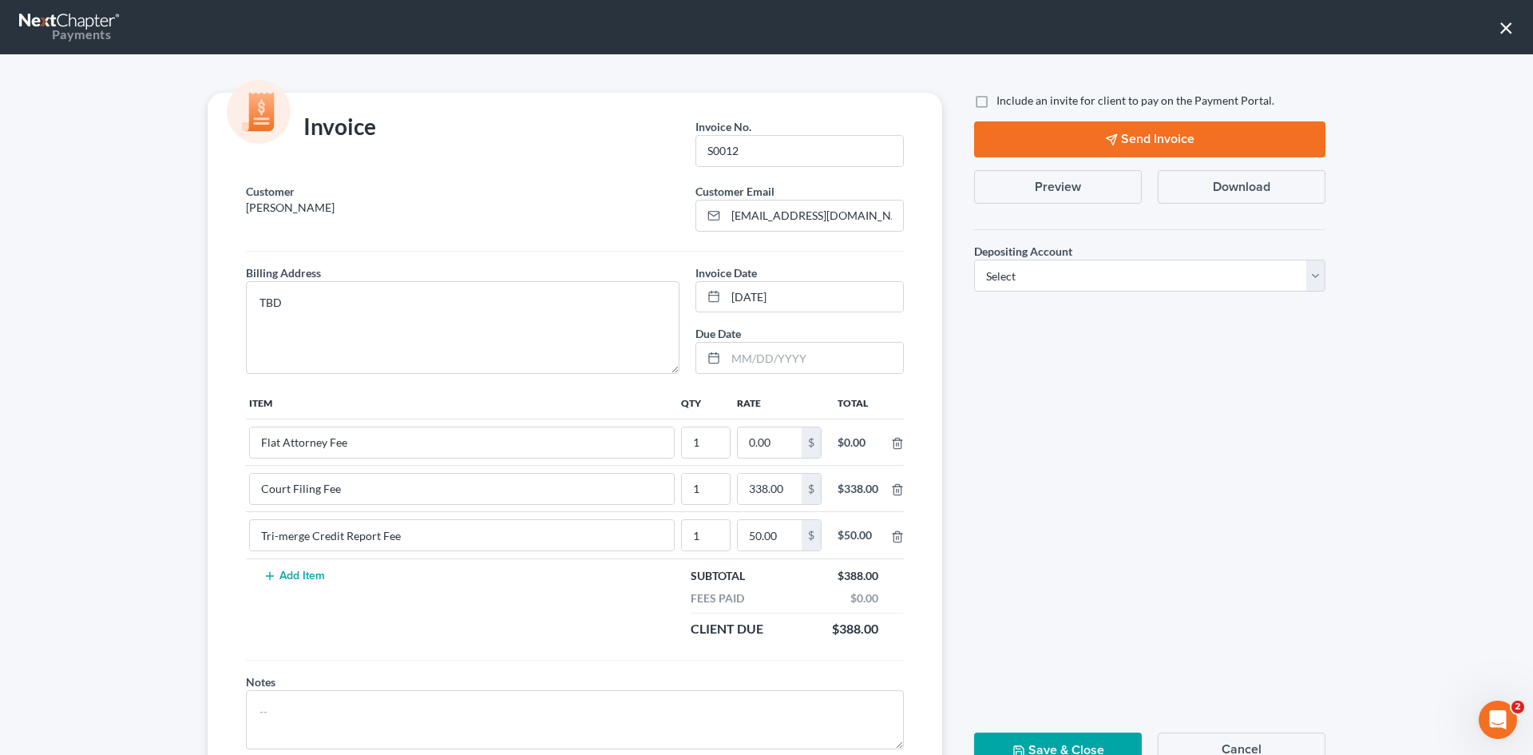
click at [997, 99] on label "Include an invite for client to pay on the Payment Portal." at bounding box center [1136, 101] width 278 height 16
click at [1003, 99] on input "Include an invite for client to pay on the Payment Portal." at bounding box center [1008, 98] width 10 height 10
checkbox input "true"
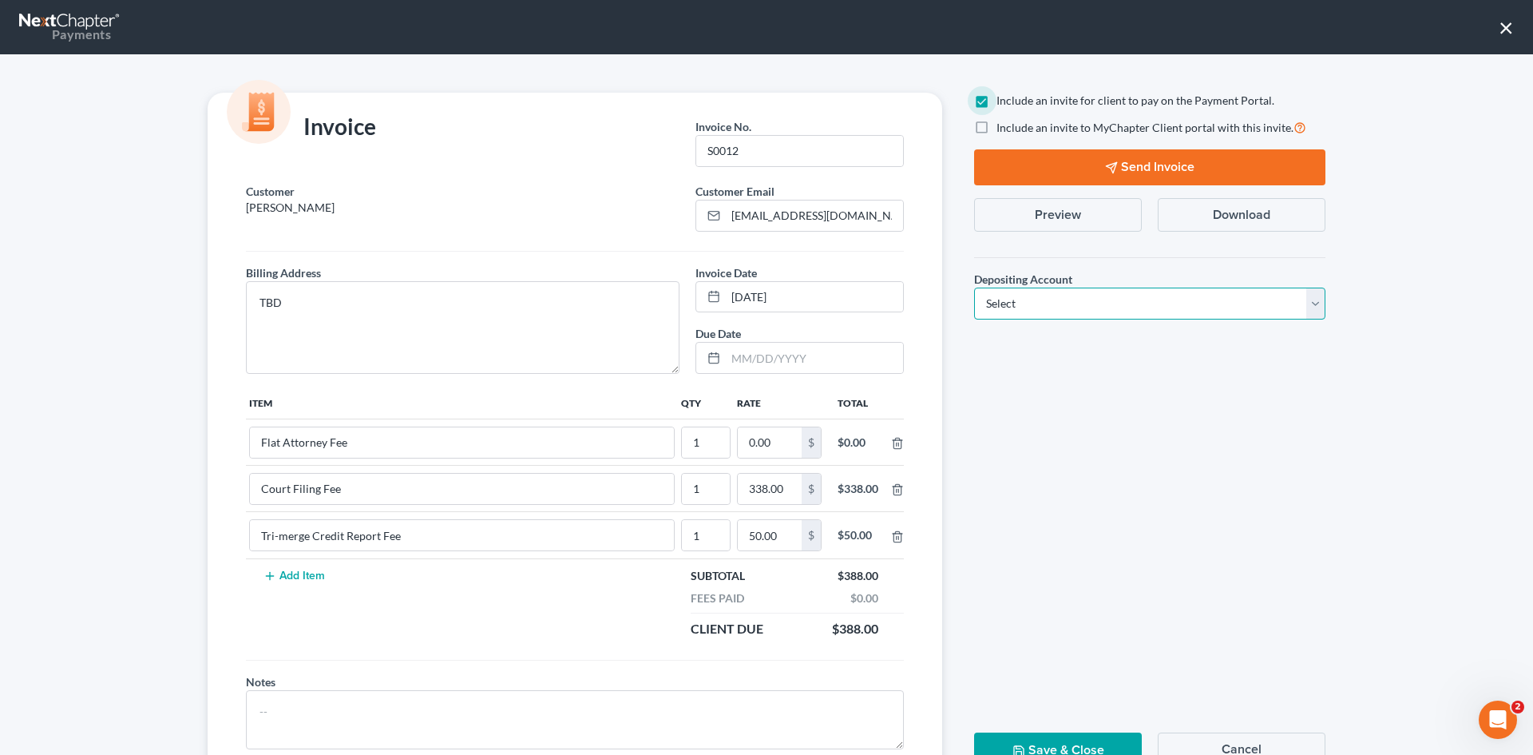
click at [1036, 299] on select "Select Operation Trust" at bounding box center [1149, 303] width 351 height 32
select select "1"
click at [974, 287] on select "Select Operation Trust" at bounding box center [1149, 303] width 351 height 32
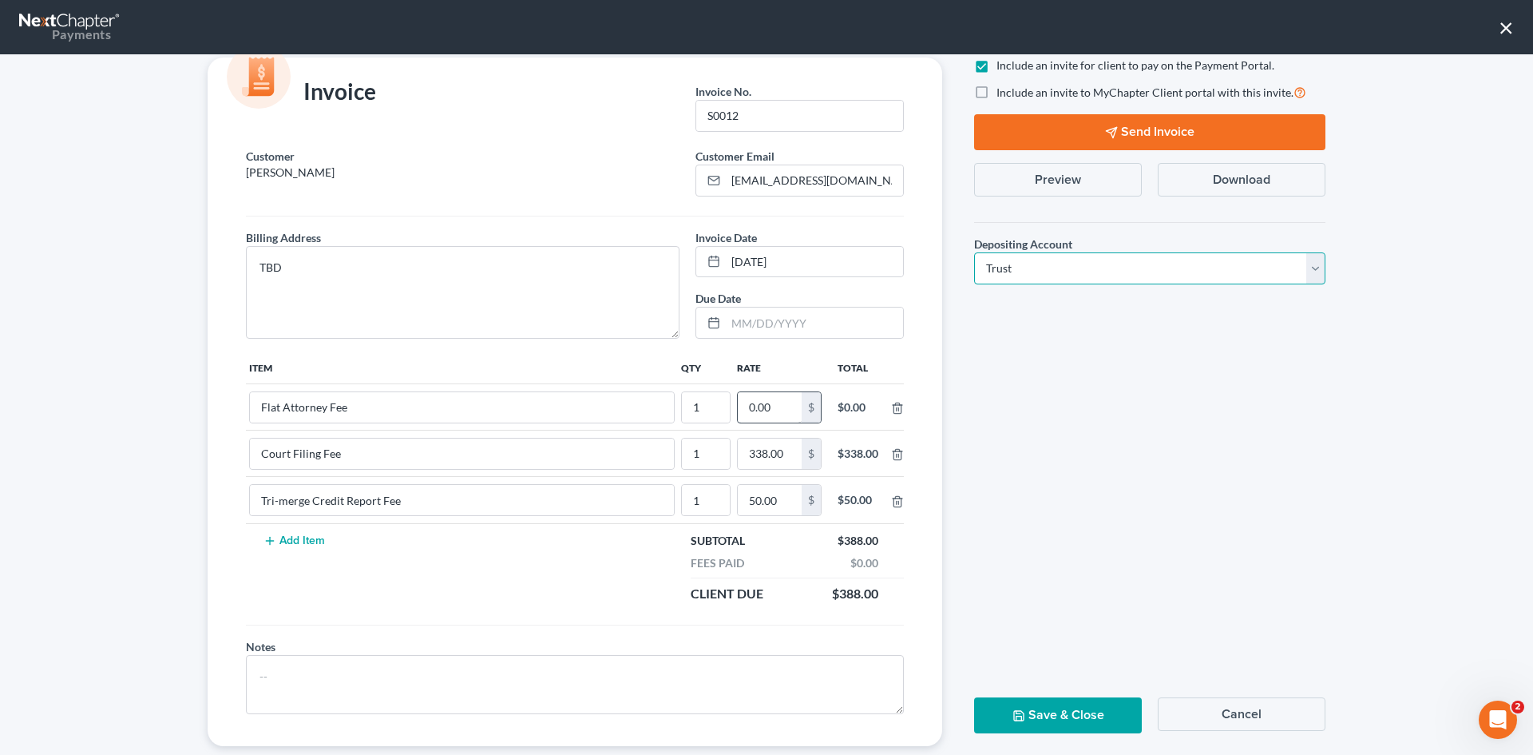
scroll to position [65, 0]
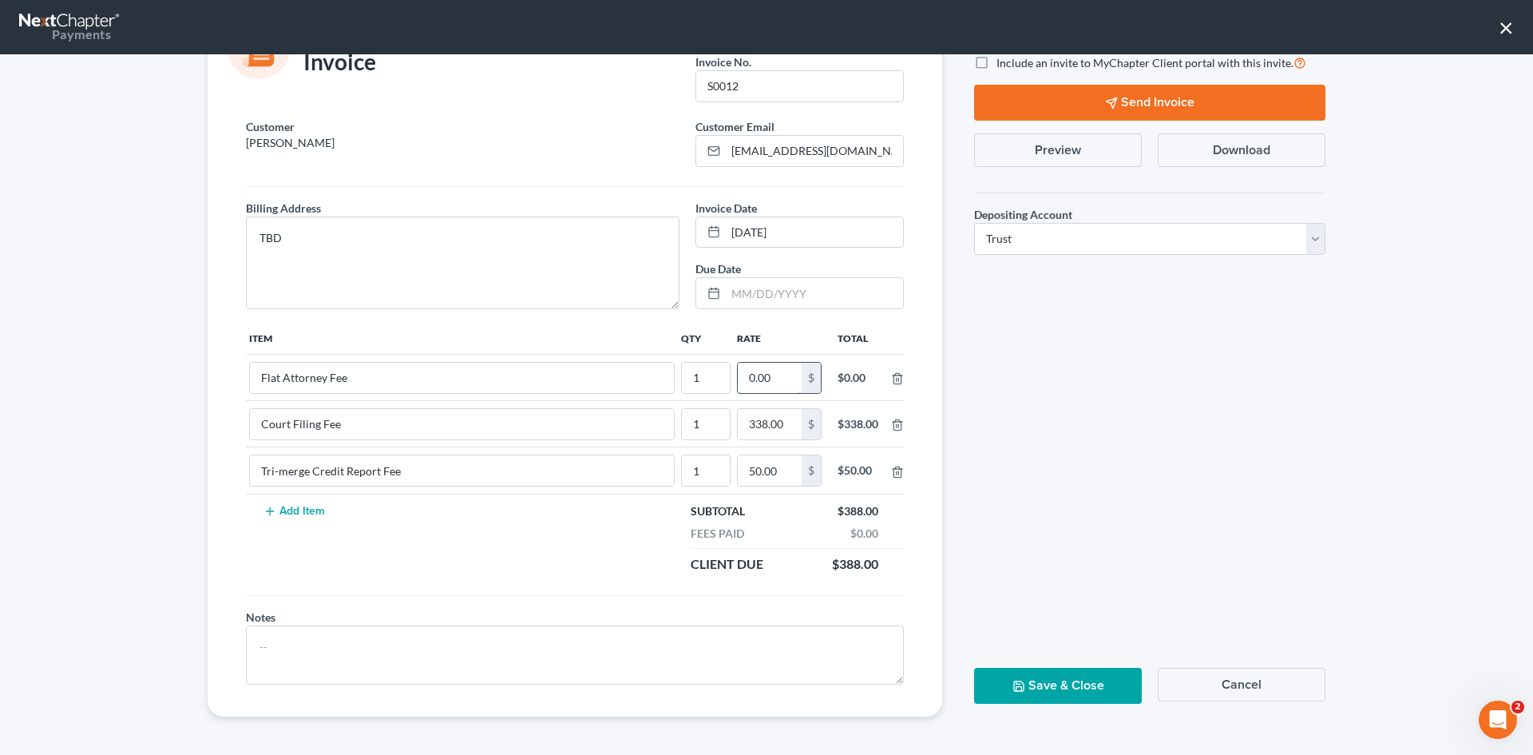
click at [766, 384] on input "0.00" at bounding box center [770, 378] width 64 height 30
type input "2,312"
click at [777, 572] on div "Client Due $2,700.00" at bounding box center [780, 564] width 212 height 18
click at [763, 375] on input "2,312" at bounding box center [761, 378] width 64 height 30
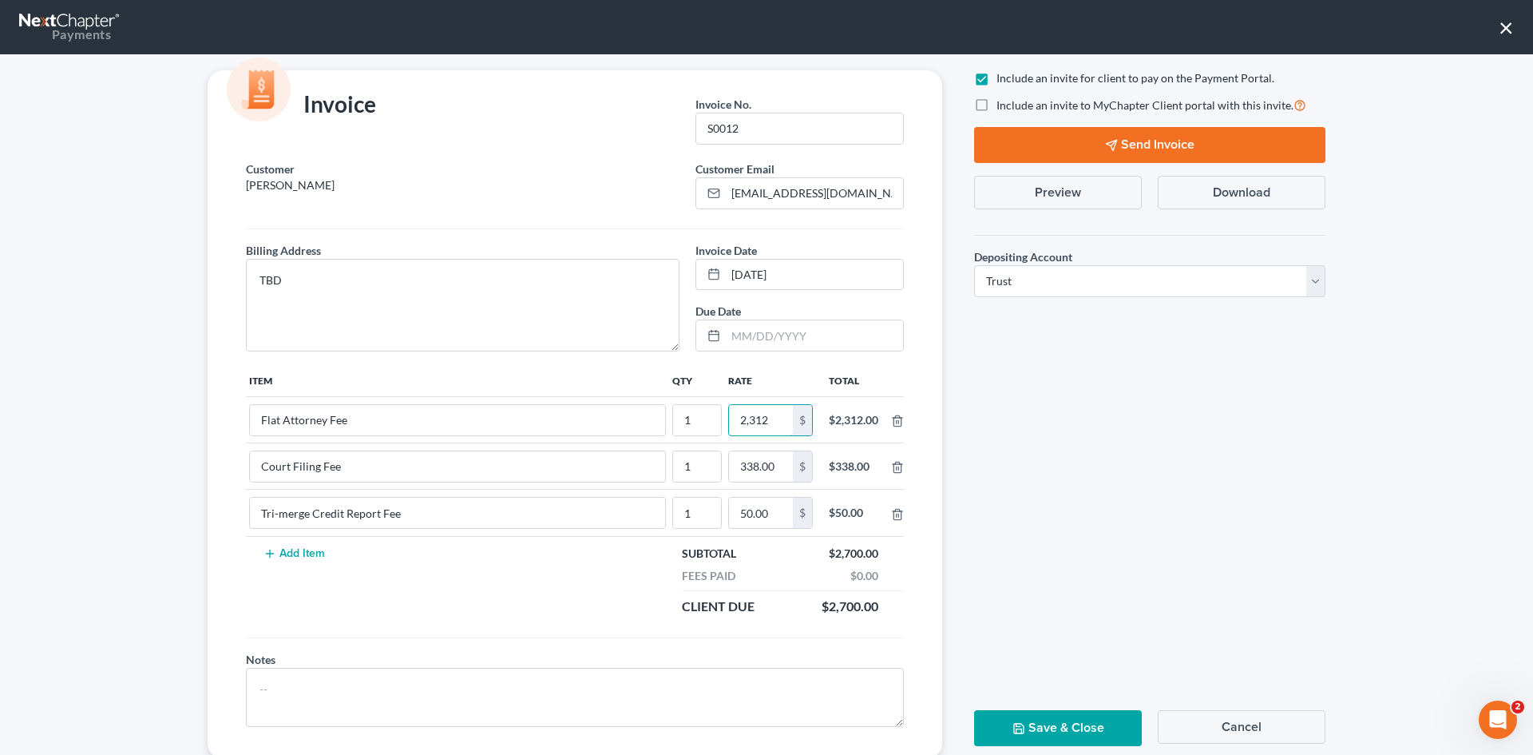
scroll to position [0, 0]
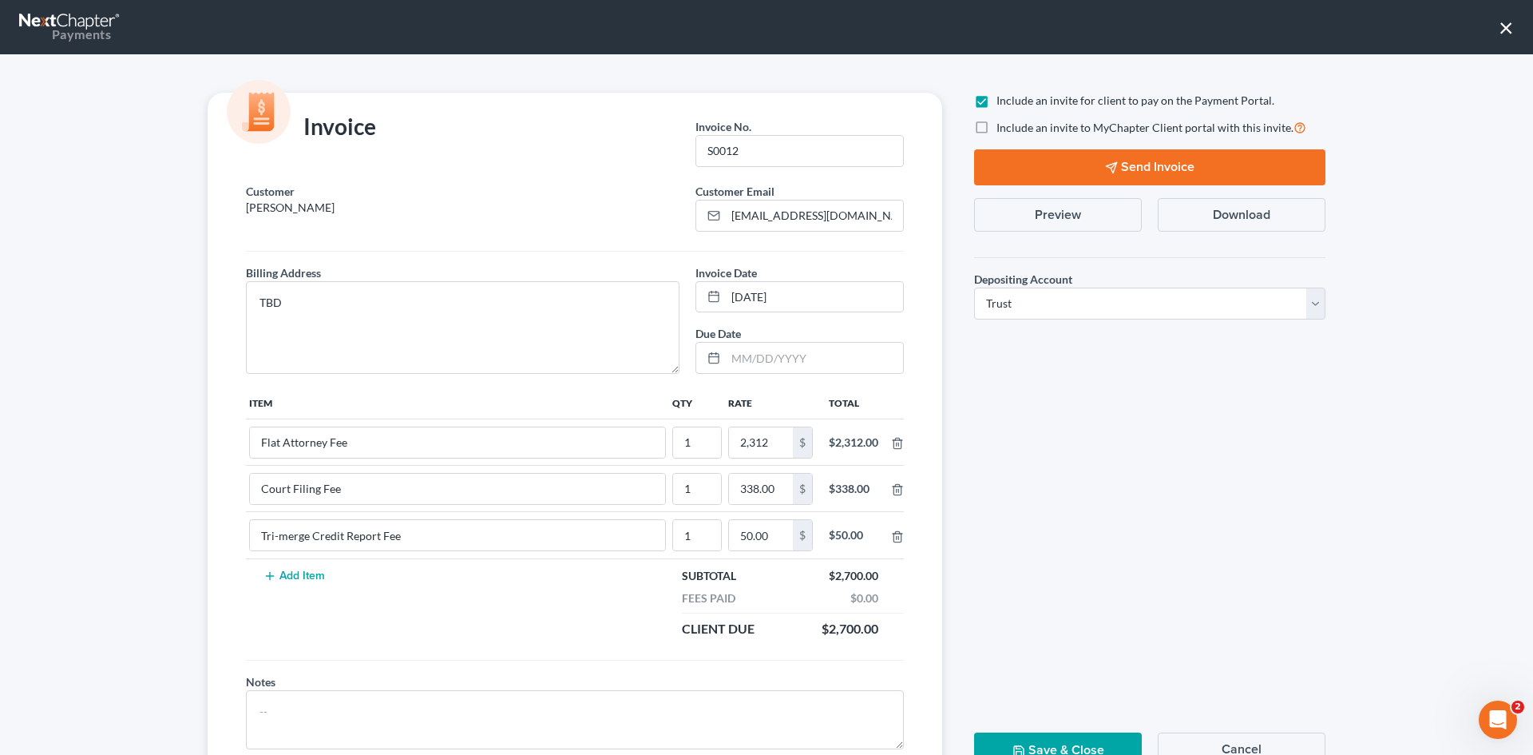
click at [1139, 163] on button "Send Invoice" at bounding box center [1149, 167] width 351 height 36
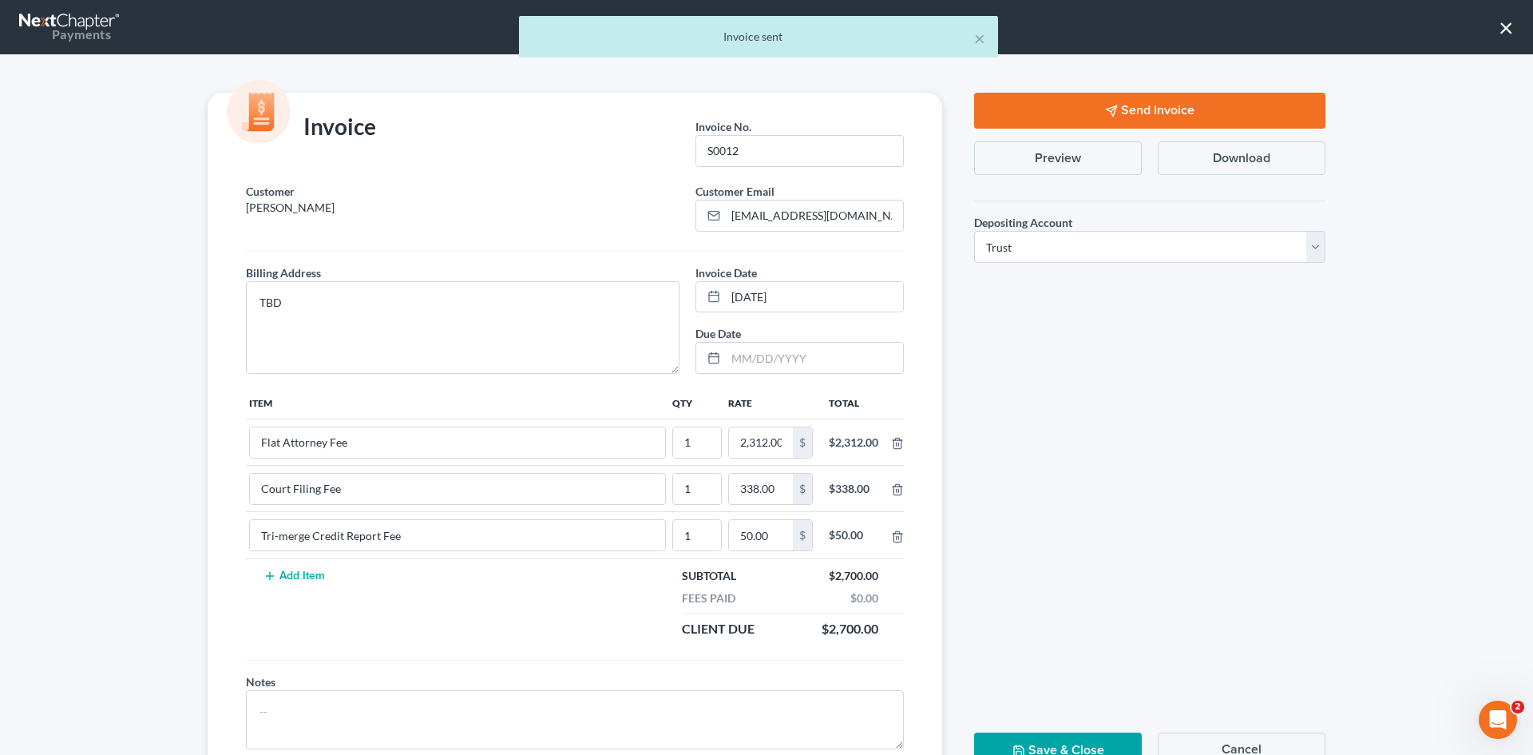
click at [1512, 22] on div "× Invoice sent" at bounding box center [758, 41] width 1533 height 50
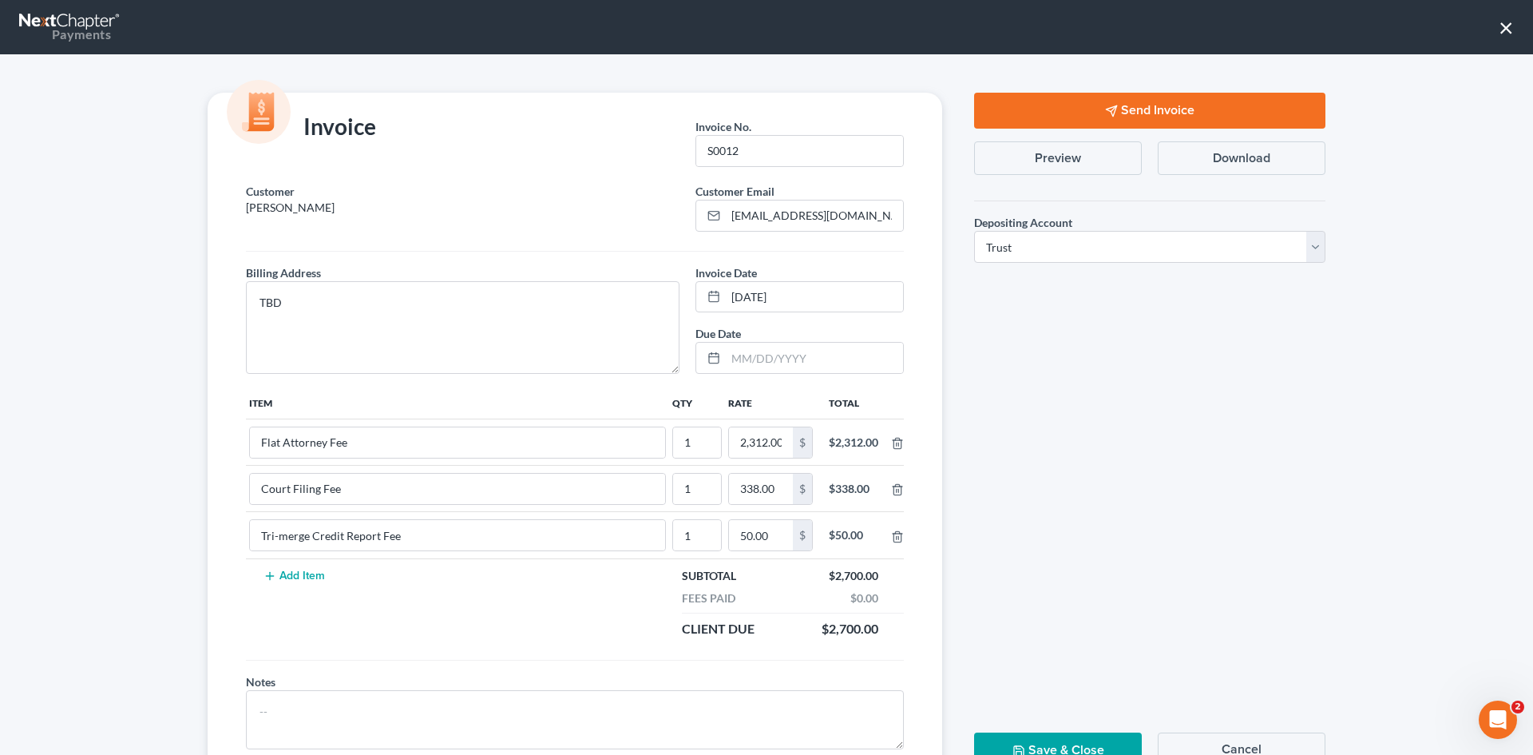
click at [1504, 26] on button "×" at bounding box center [1506, 27] width 15 height 26
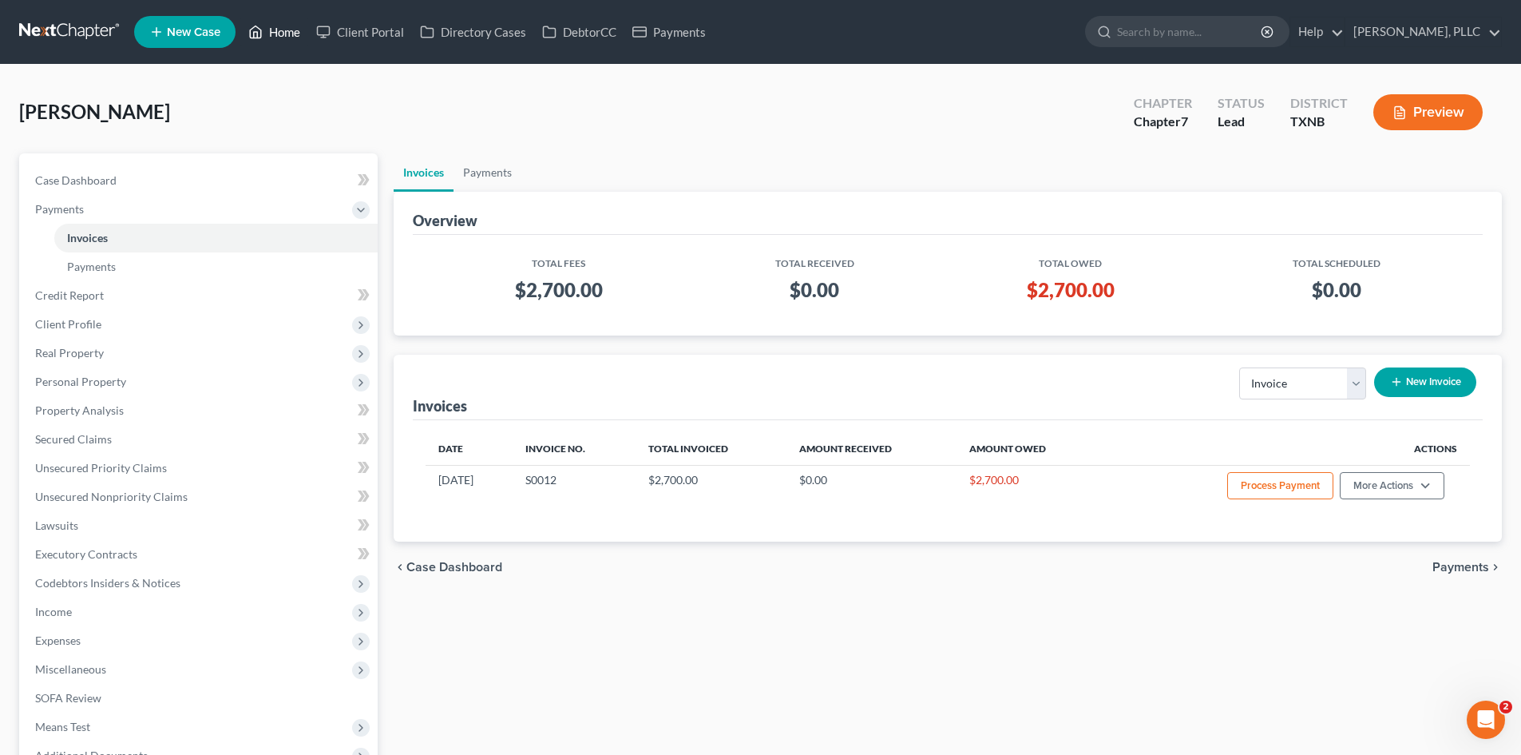
click at [284, 31] on link "Home" at bounding box center [274, 32] width 68 height 29
